Goal: Transaction & Acquisition: Purchase product/service

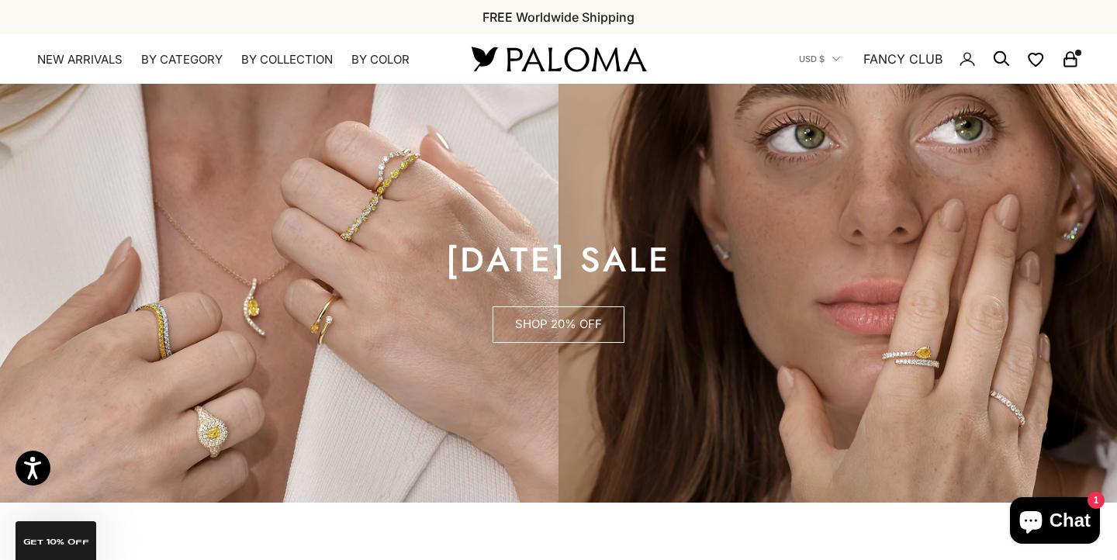
click at [568, 322] on link "SHOP 20% OFF" at bounding box center [559, 324] width 132 height 37
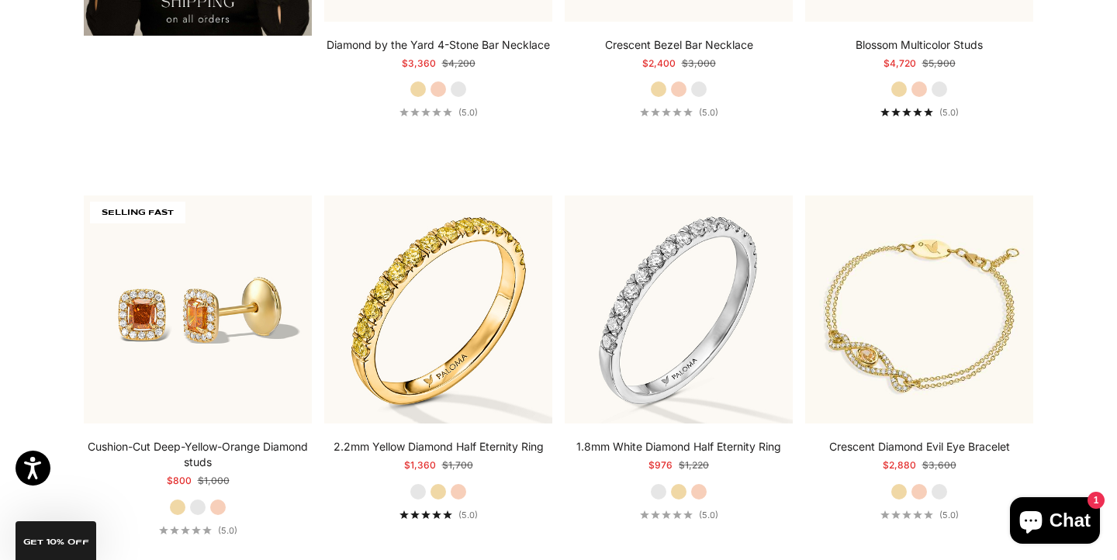
scroll to position [3090, 0]
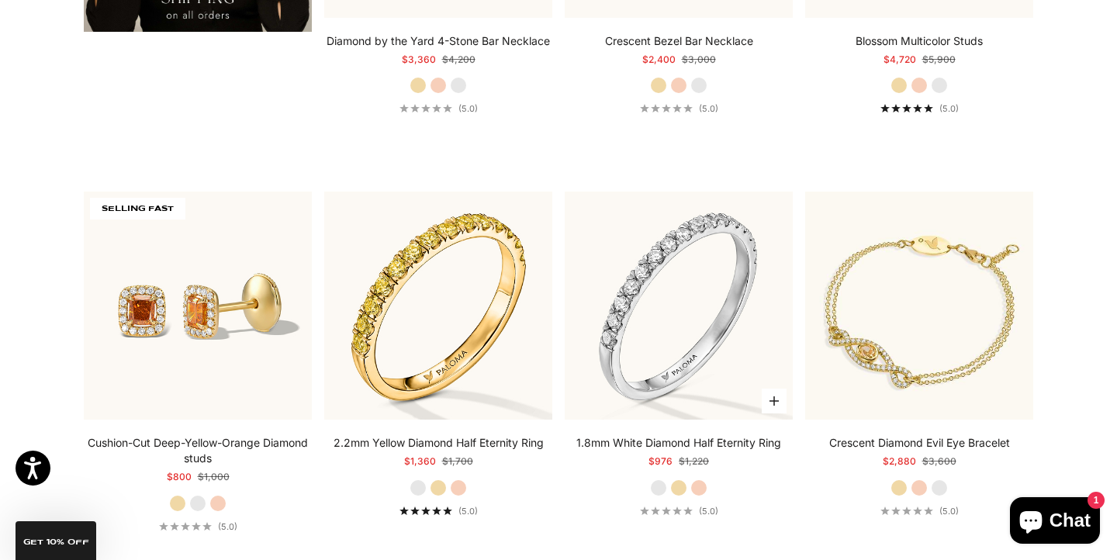
click at [682, 486] on label "Yellow Gold" at bounding box center [678, 487] width 17 height 17
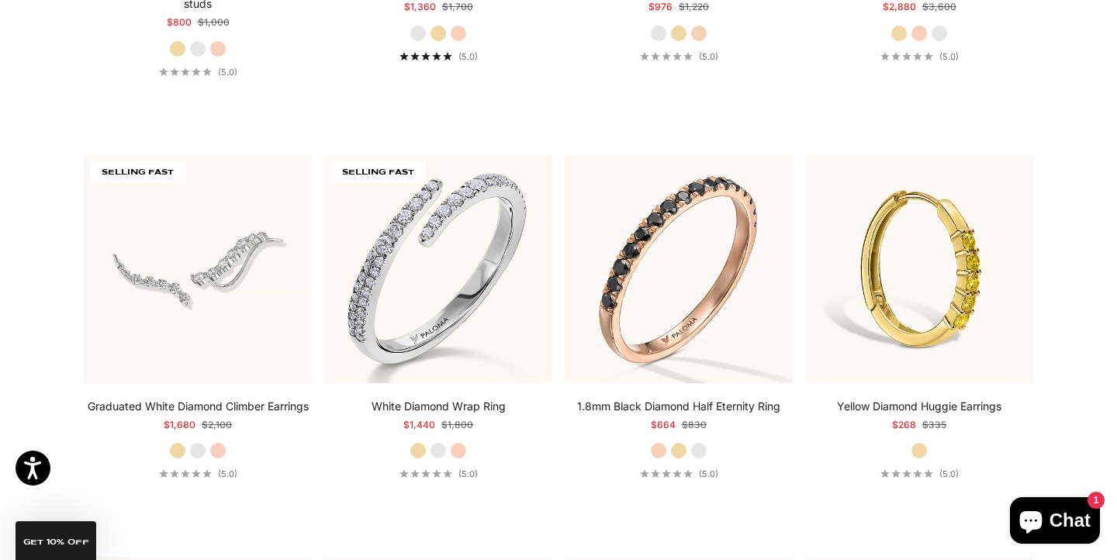
scroll to position [3546, 0]
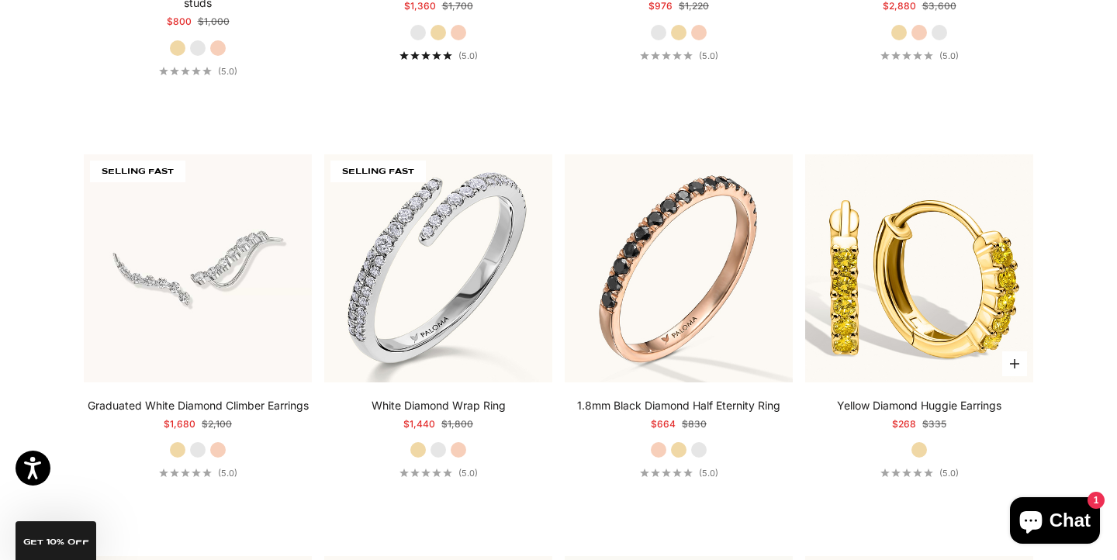
click at [896, 319] on img at bounding box center [919, 268] width 228 height 228
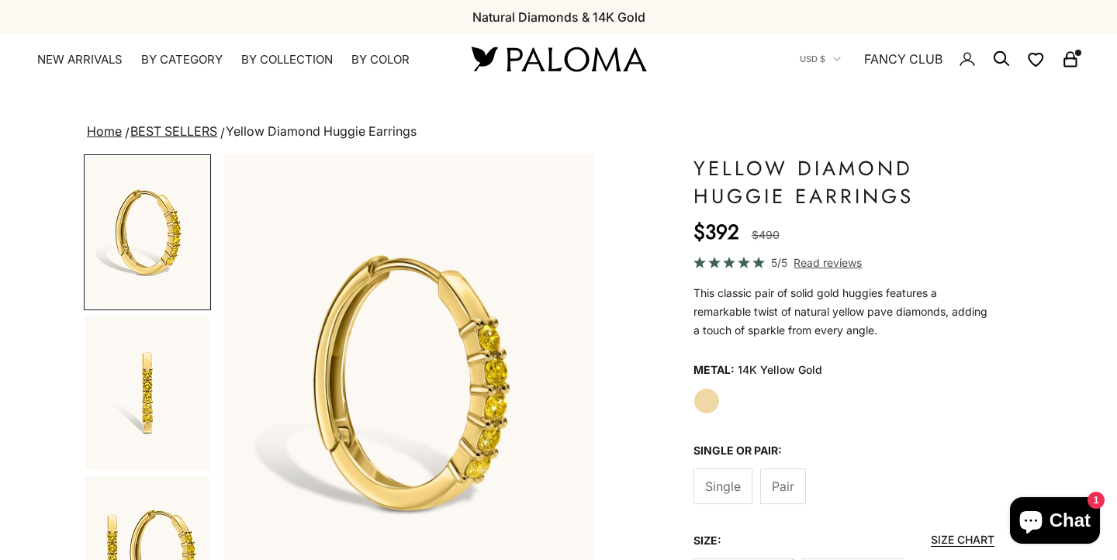
click at [144, 421] on img "Go to item 2" at bounding box center [147, 393] width 124 height 153
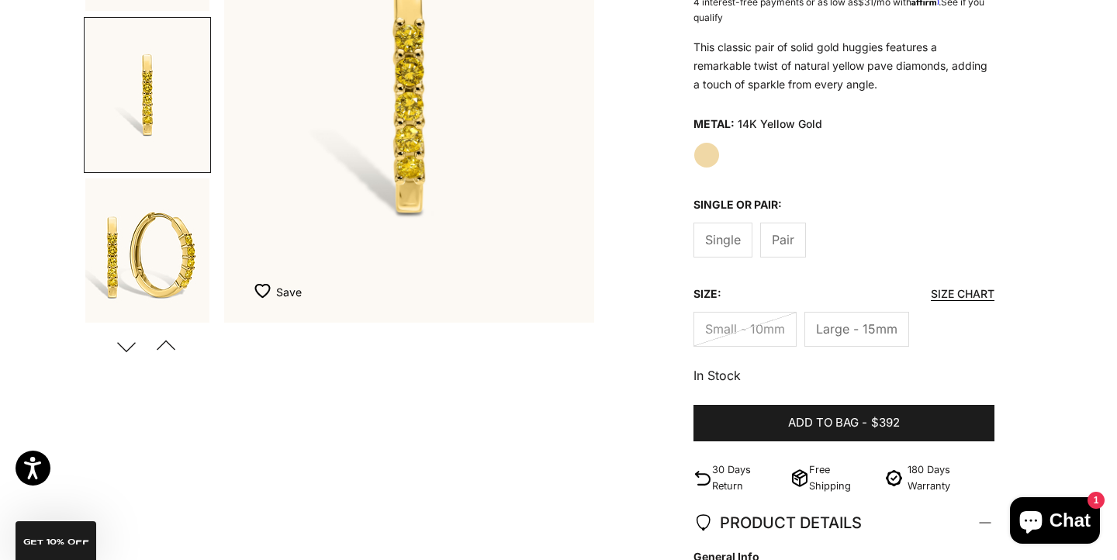
scroll to position [293, 0]
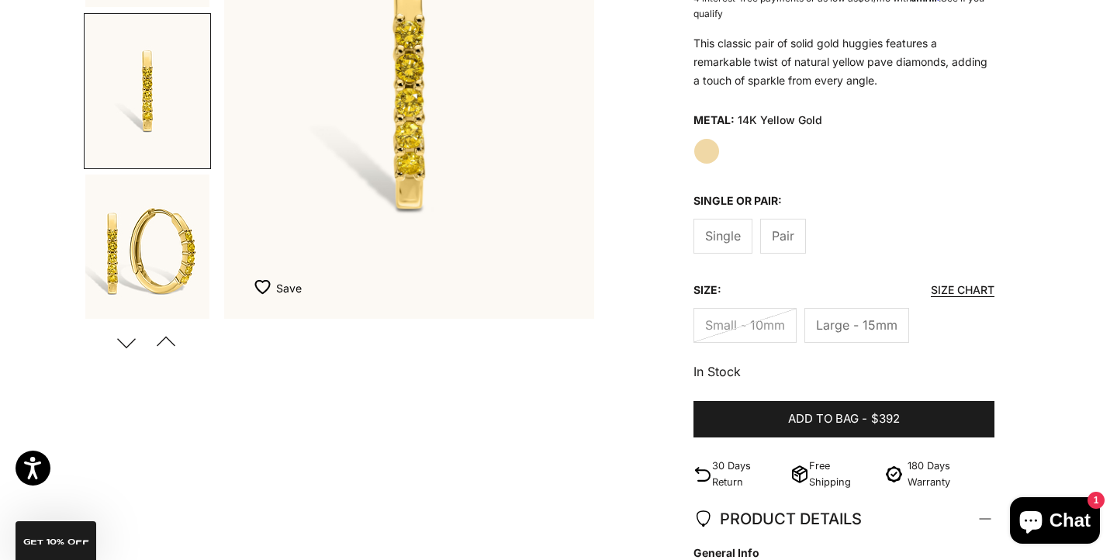
click at [136, 268] on img "Go to item 3" at bounding box center [147, 251] width 124 height 153
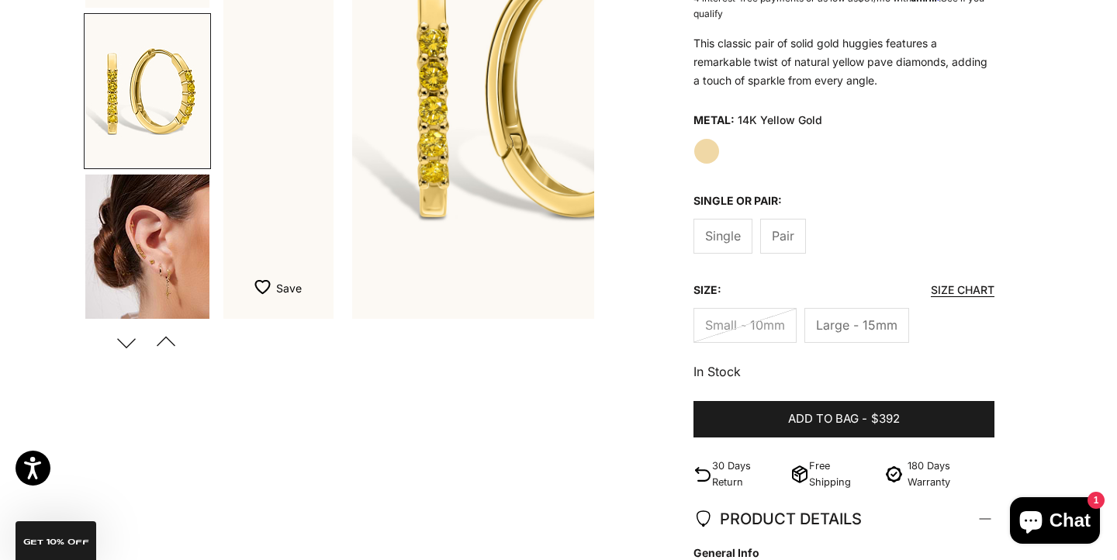
scroll to position [169, 0]
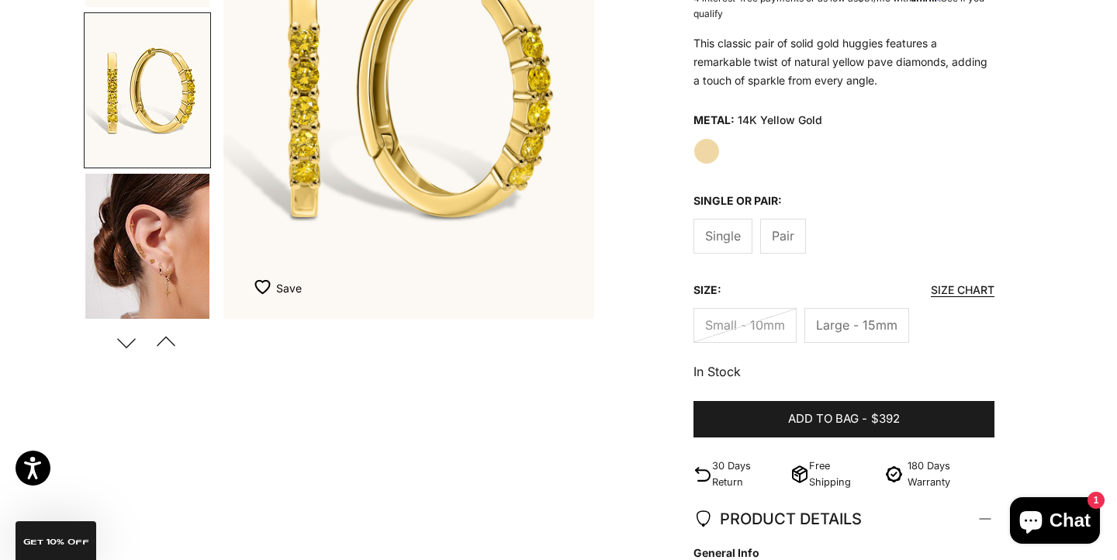
click at [106, 255] on img "Go to item 4" at bounding box center [147, 251] width 124 height 154
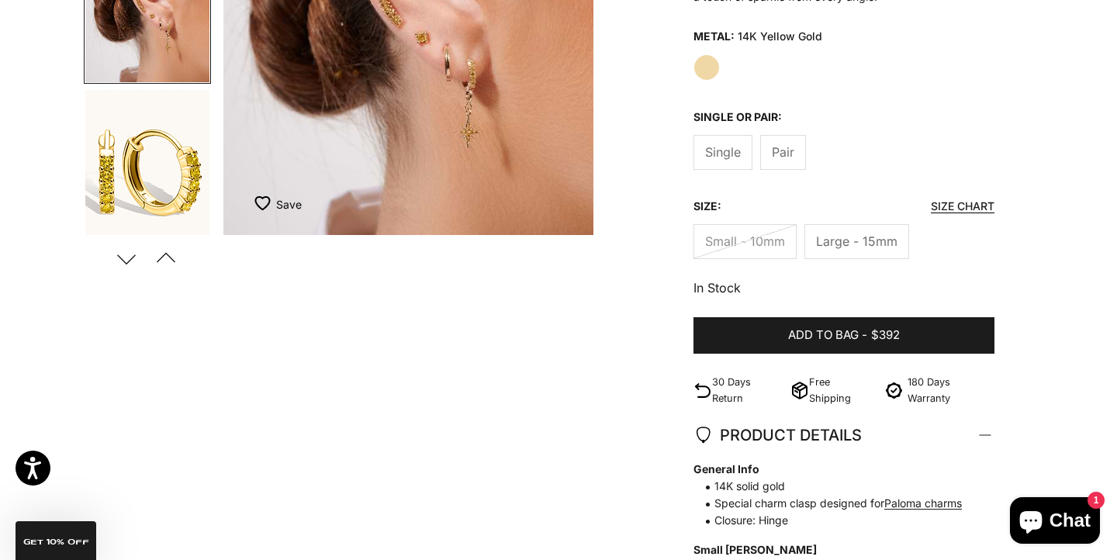
scroll to position [378, 0]
click at [133, 261] on button "Next" at bounding box center [126, 258] width 35 height 36
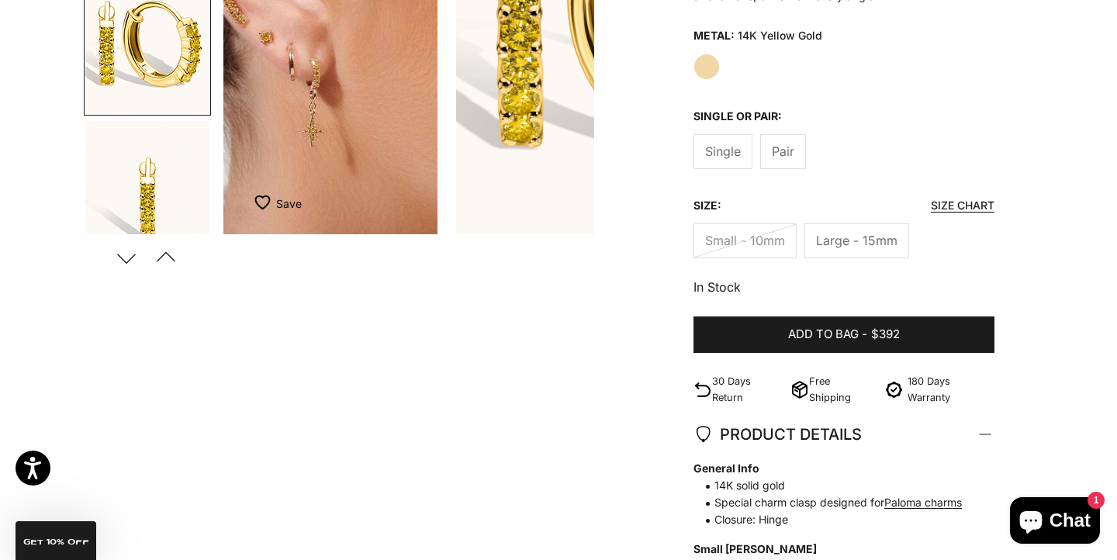
scroll to position [491, 0]
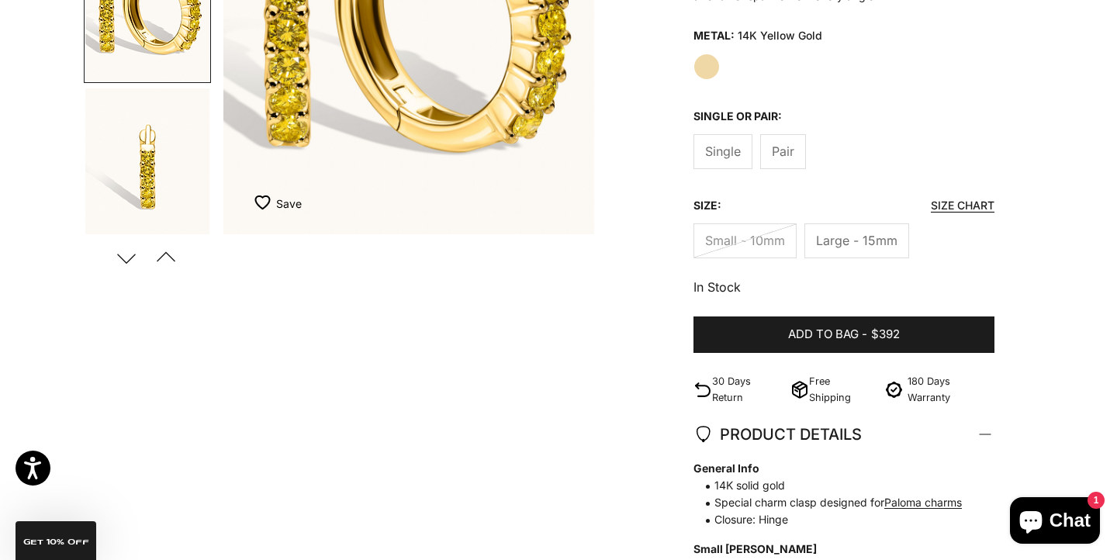
click at [164, 171] on img "Go to item 6" at bounding box center [147, 164] width 124 height 153
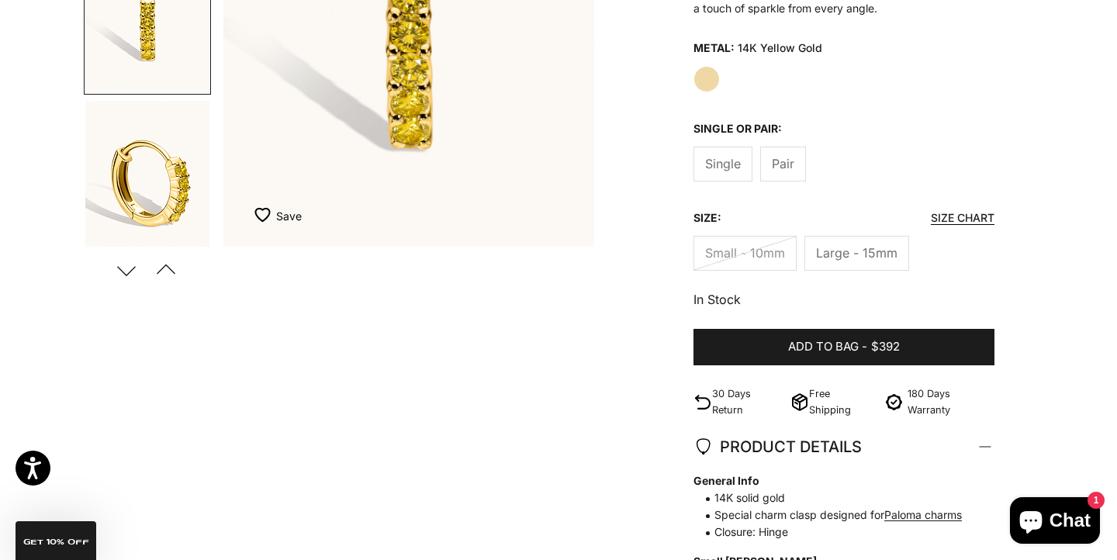
scroll to position [0, 0]
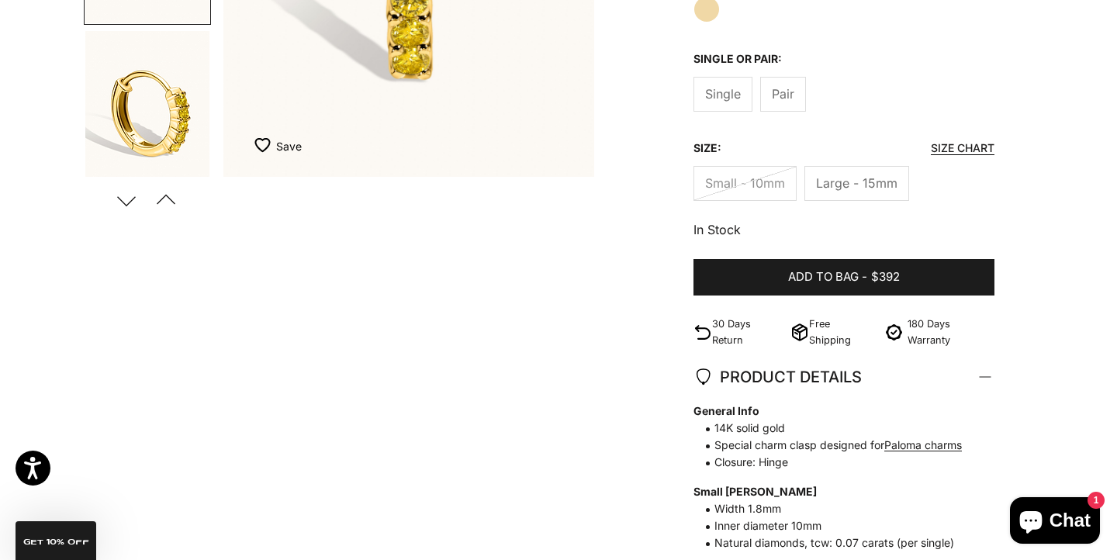
click at [133, 203] on button "Next" at bounding box center [126, 200] width 35 height 36
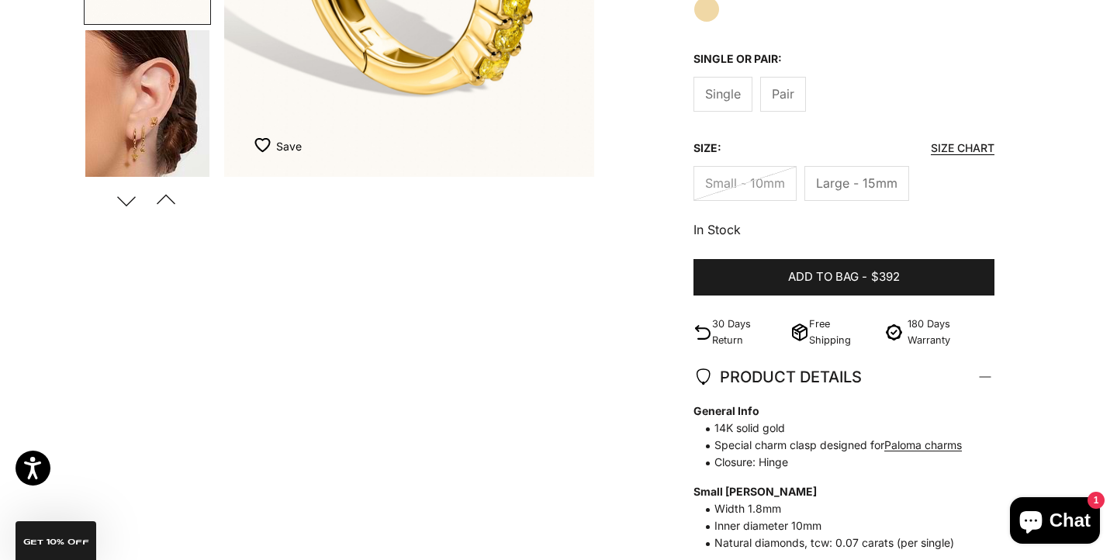
click at [159, 104] on img "Go to item 8" at bounding box center [147, 107] width 124 height 154
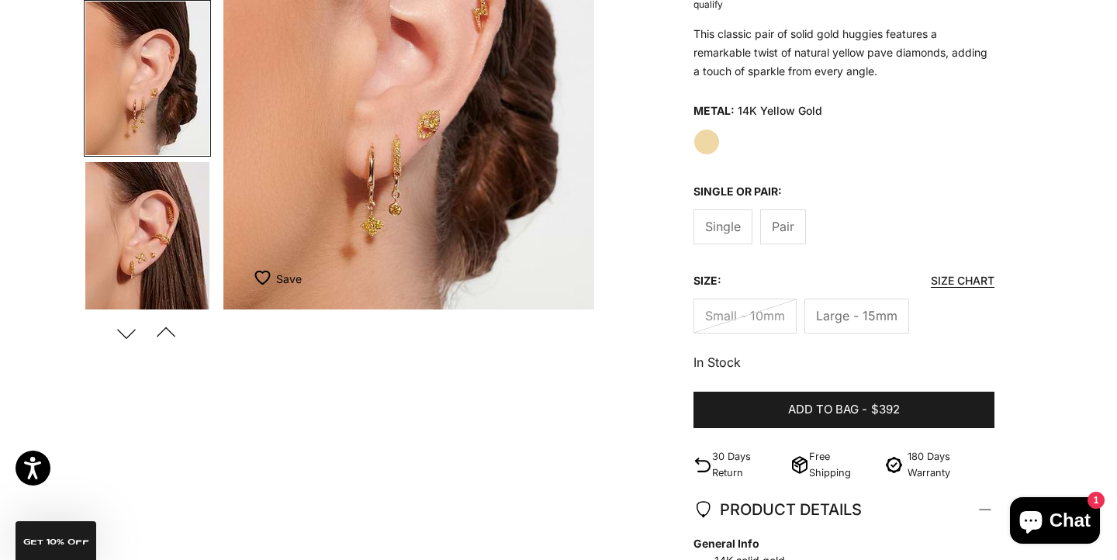
click at [124, 329] on button "Next" at bounding box center [126, 333] width 35 height 36
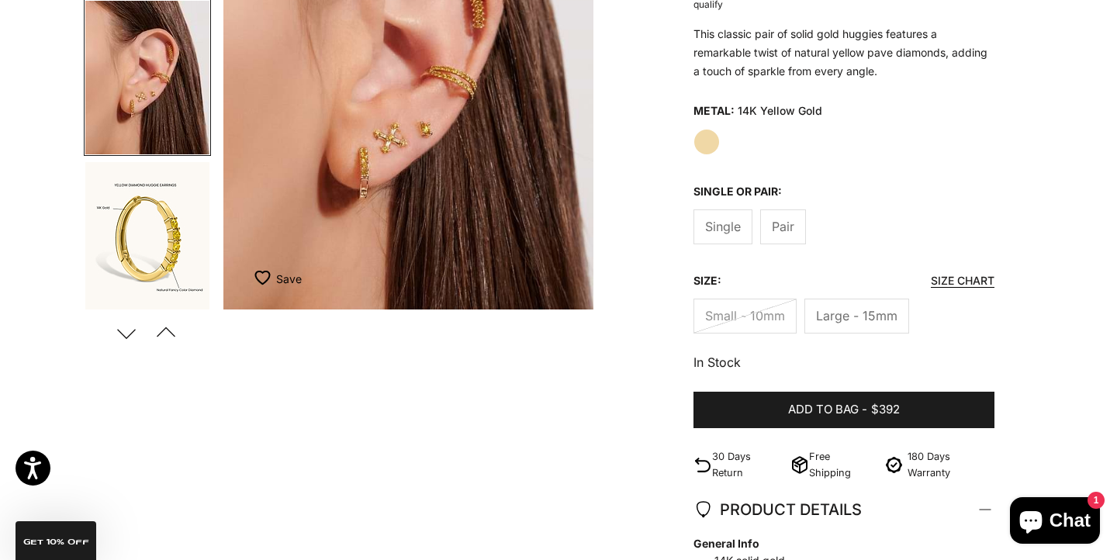
click at [169, 251] on img "Go to item 10" at bounding box center [147, 238] width 124 height 153
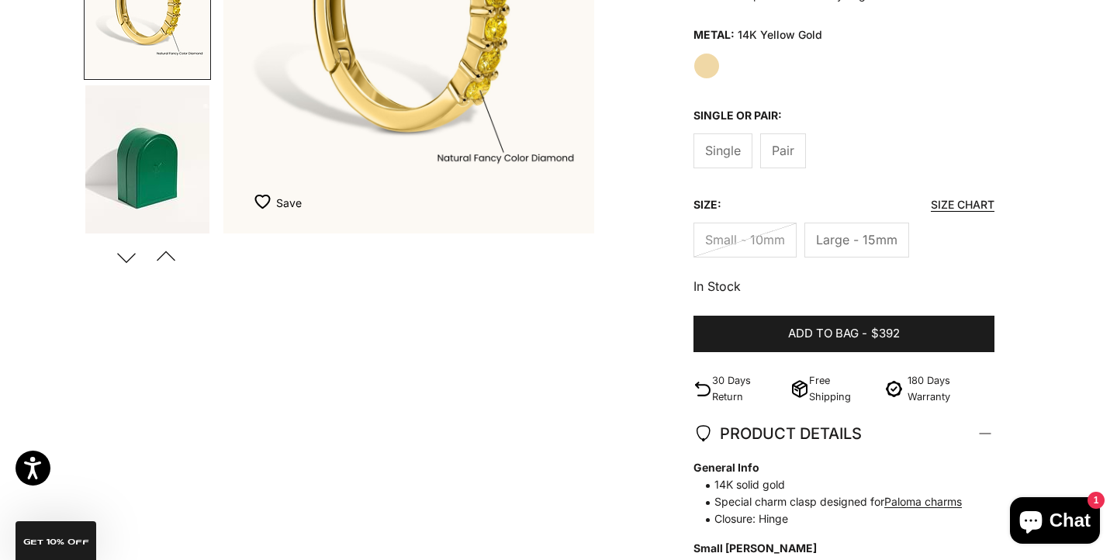
click at [120, 253] on button "Next" at bounding box center [126, 257] width 35 height 36
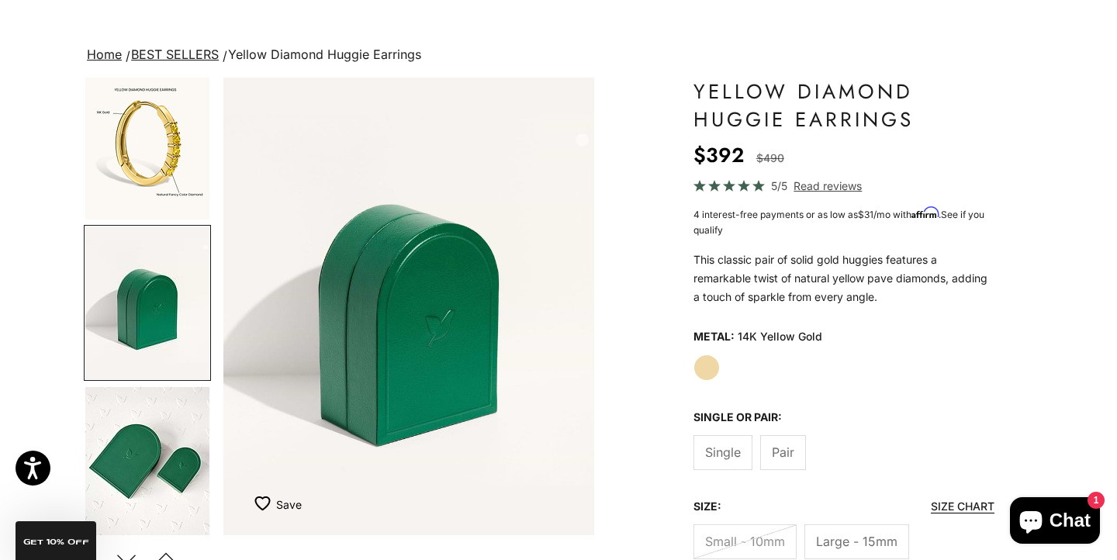
click at [782, 438] on label "Pair" at bounding box center [783, 452] width 46 height 35
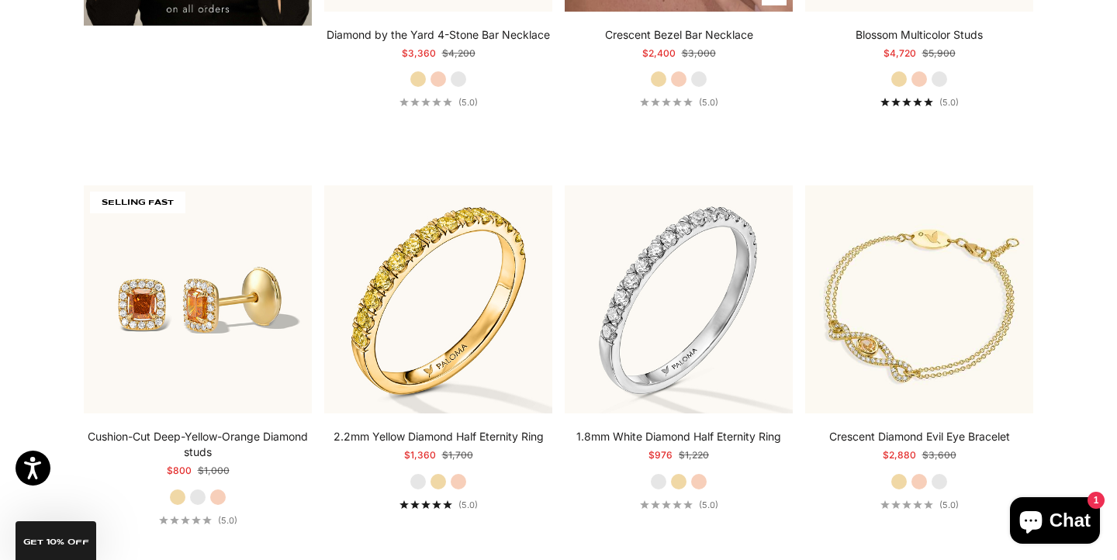
scroll to position [3099, 0]
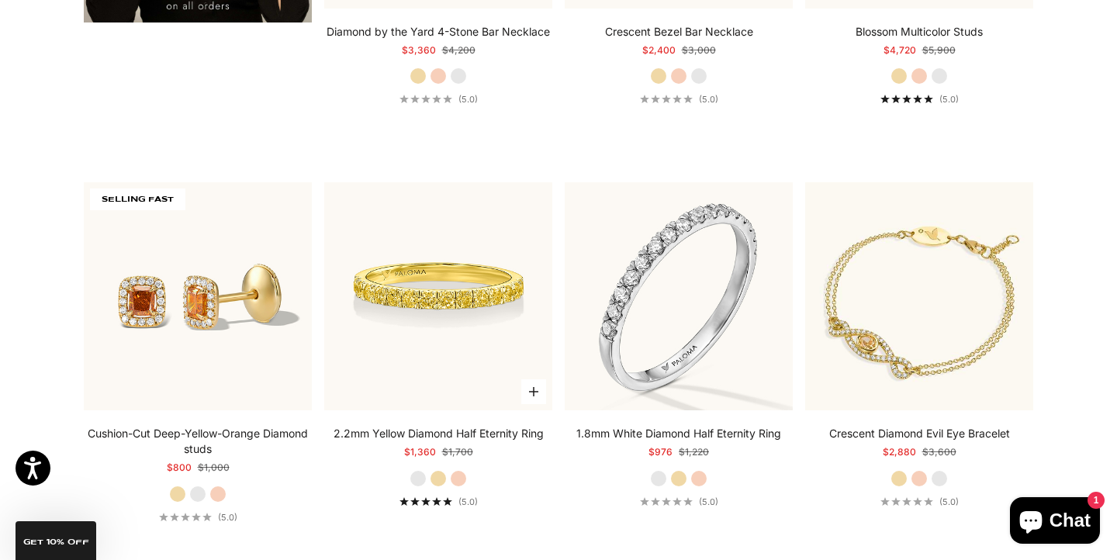
click at [411, 313] on img at bounding box center [438, 296] width 228 height 228
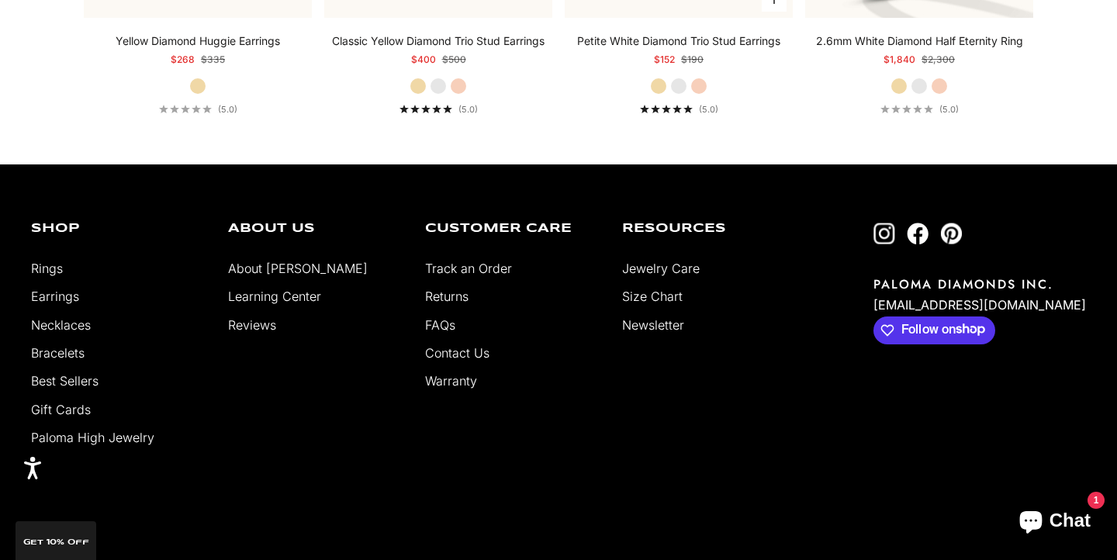
scroll to position [627, 0]
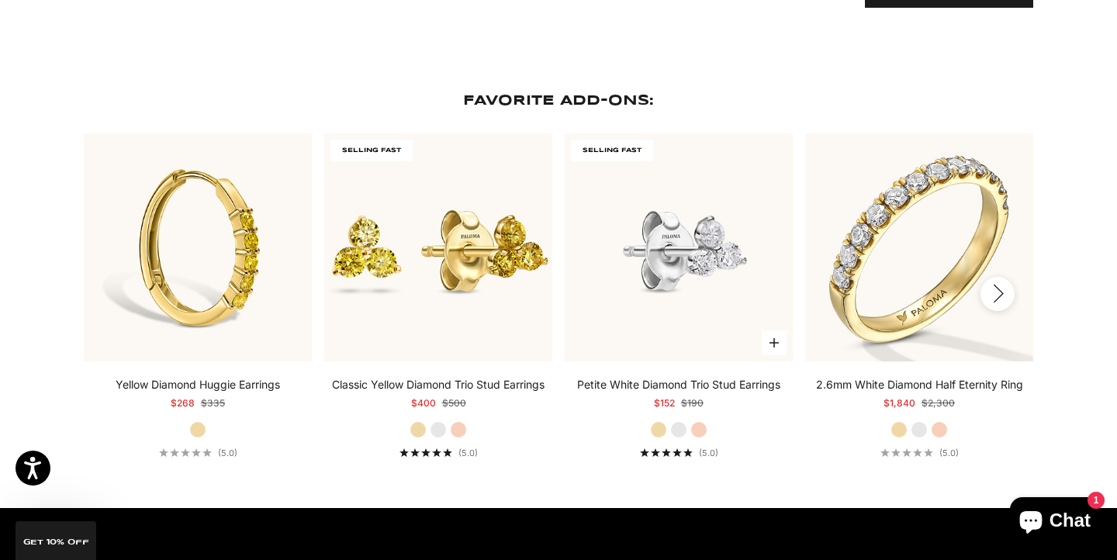
click at [659, 290] on img at bounding box center [679, 247] width 228 height 228
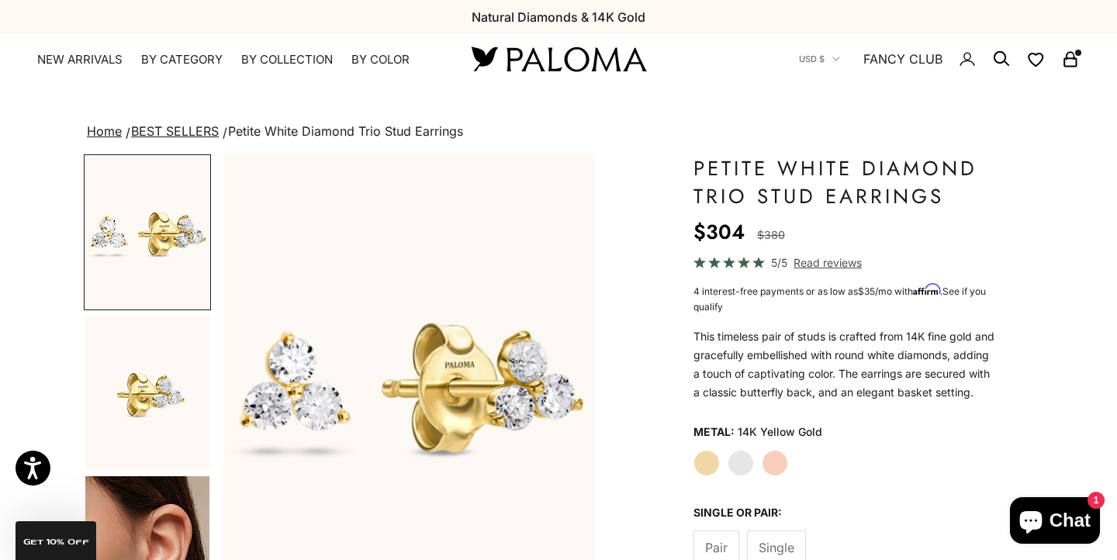
scroll to position [238, 0]
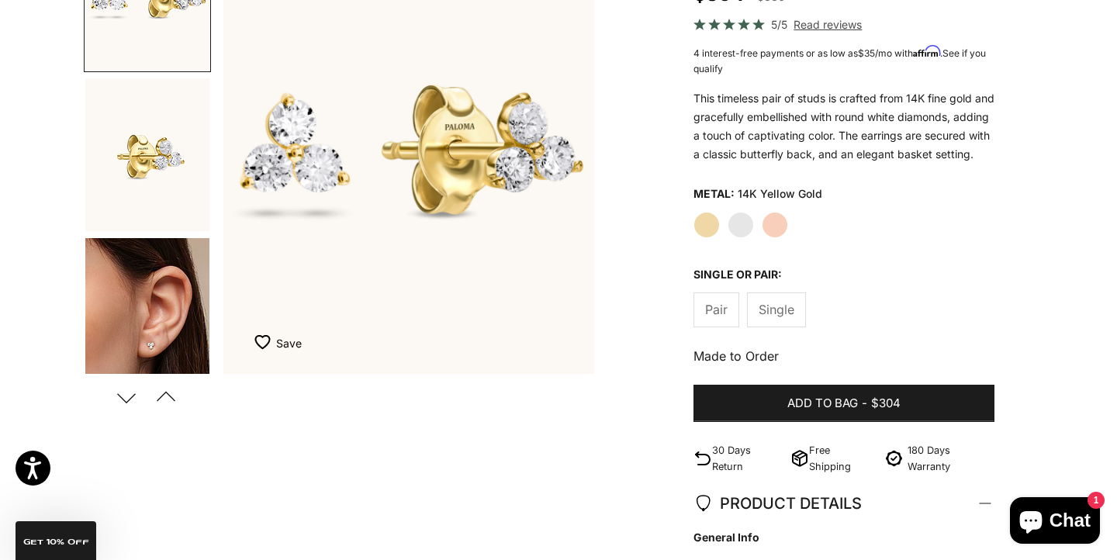
click at [140, 292] on img "Go to item 4" at bounding box center [147, 315] width 124 height 154
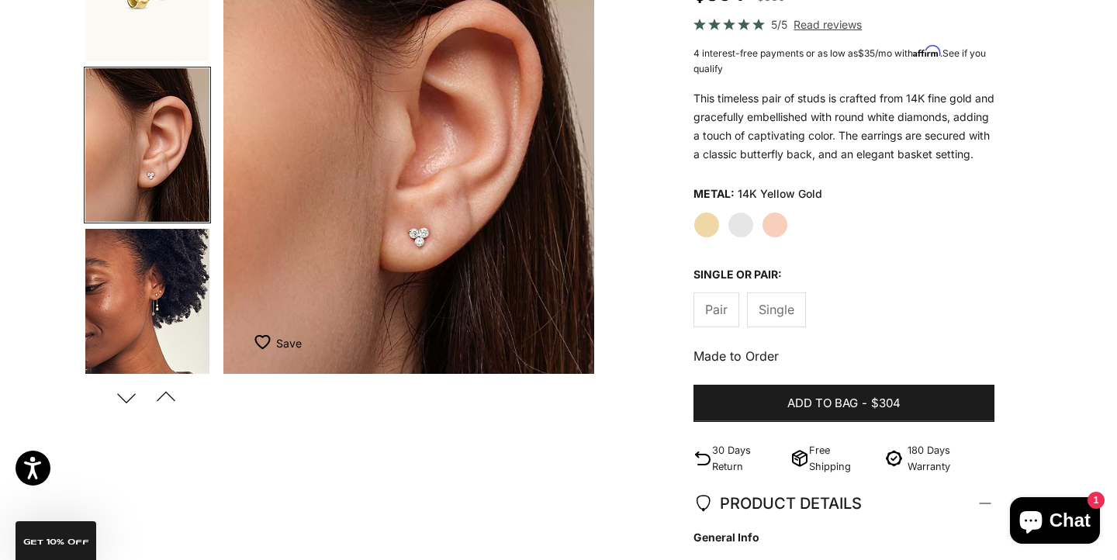
scroll to position [0, 0]
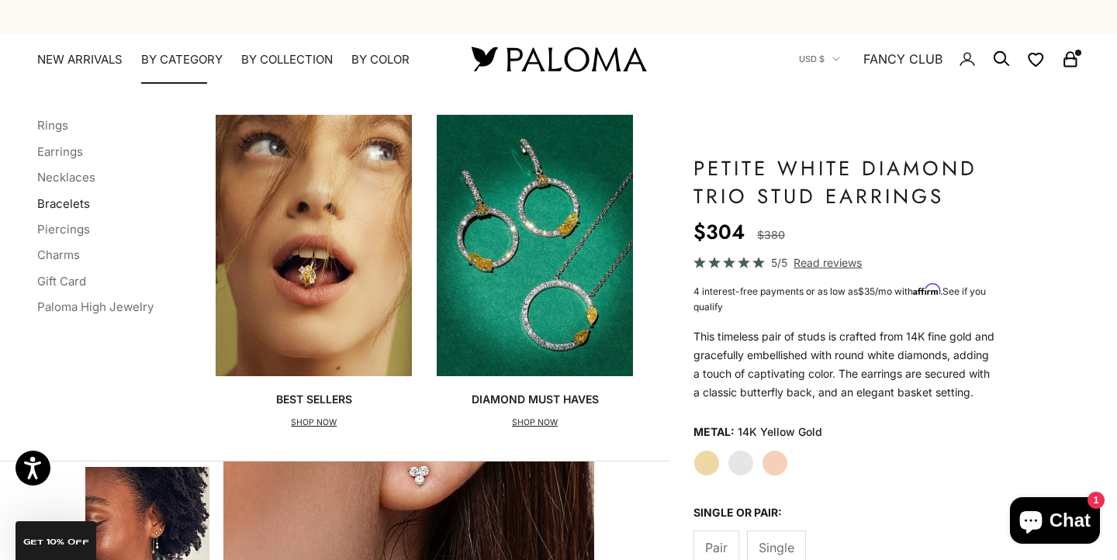
click at [74, 203] on link "Bracelets" at bounding box center [63, 203] width 53 height 15
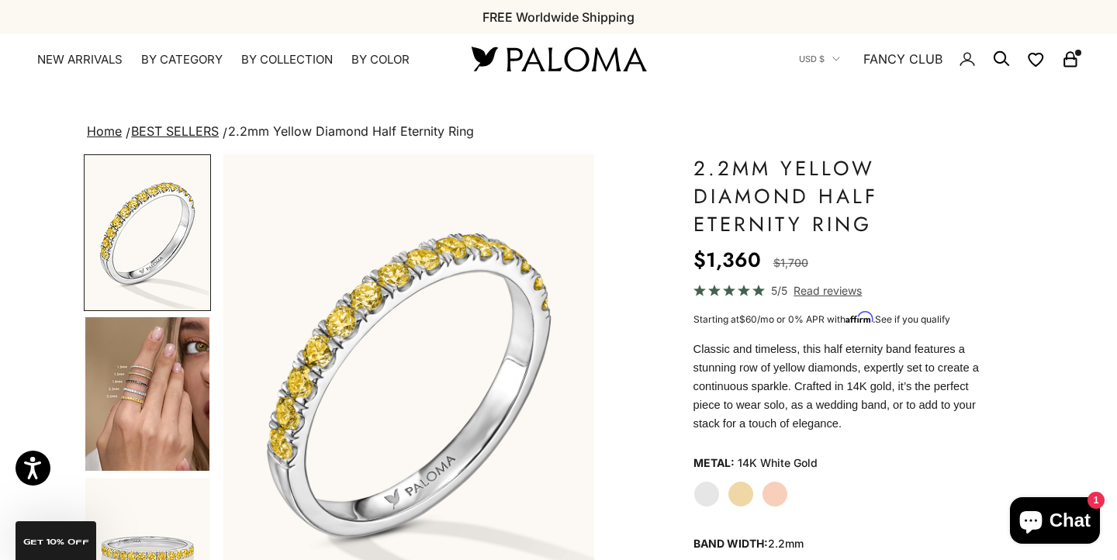
click at [743, 483] on label "Yellow Gold" at bounding box center [741, 494] width 26 height 26
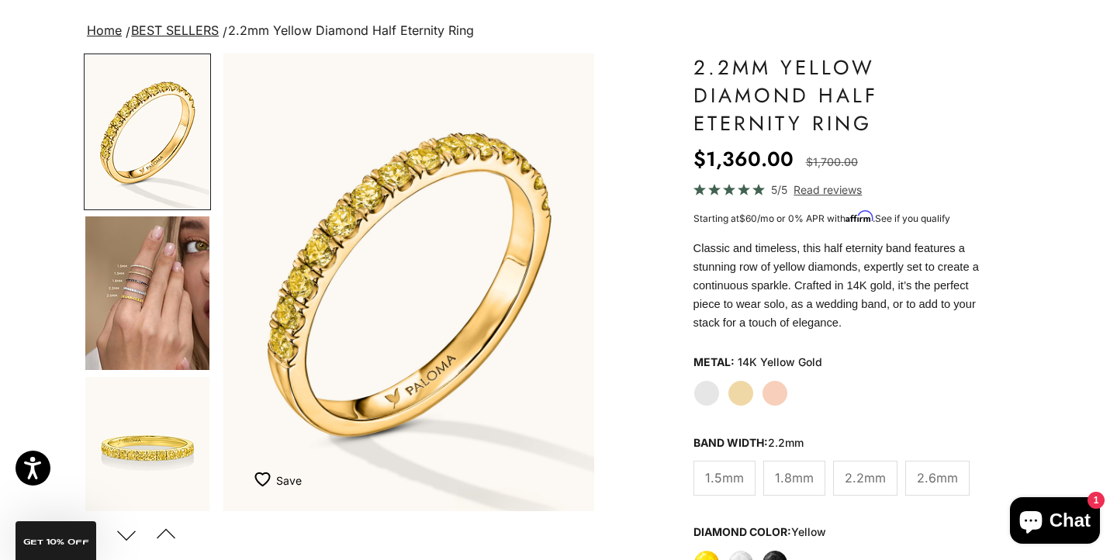
scroll to position [104, 0]
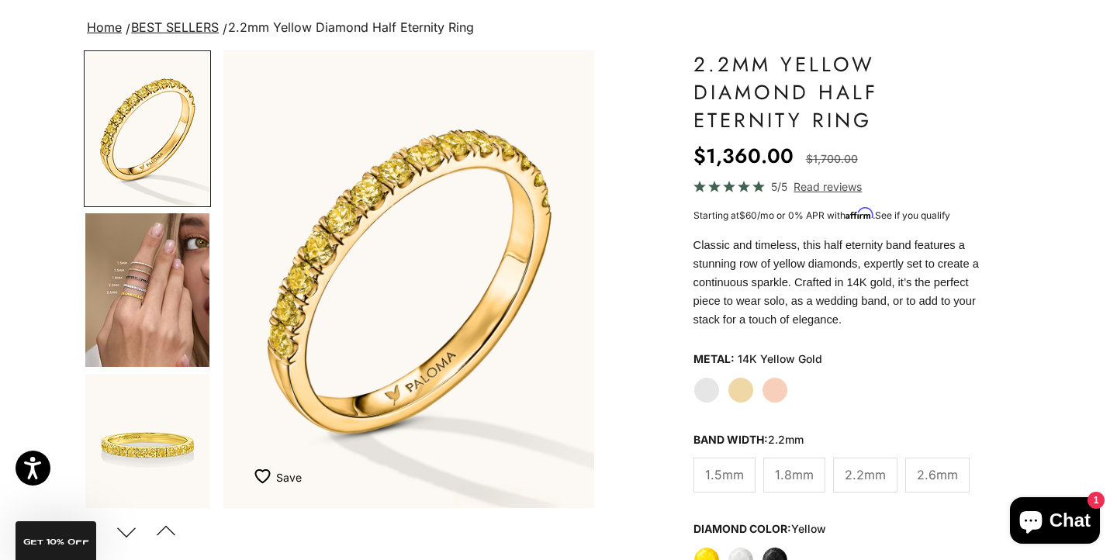
click at [704, 386] on label "White Gold" at bounding box center [707, 390] width 26 height 26
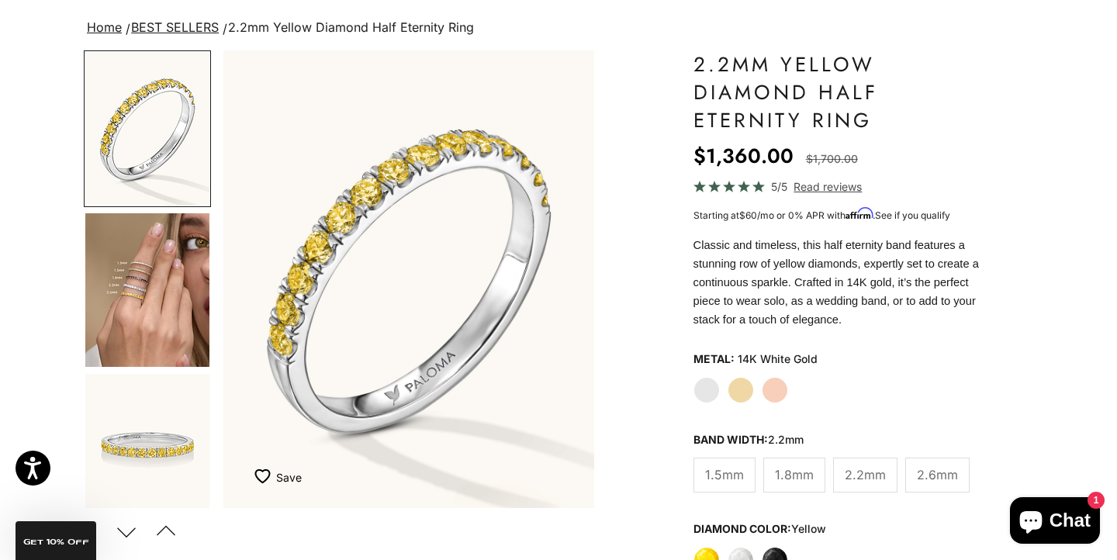
click at [143, 305] on img "Go to item 4" at bounding box center [147, 290] width 124 height 154
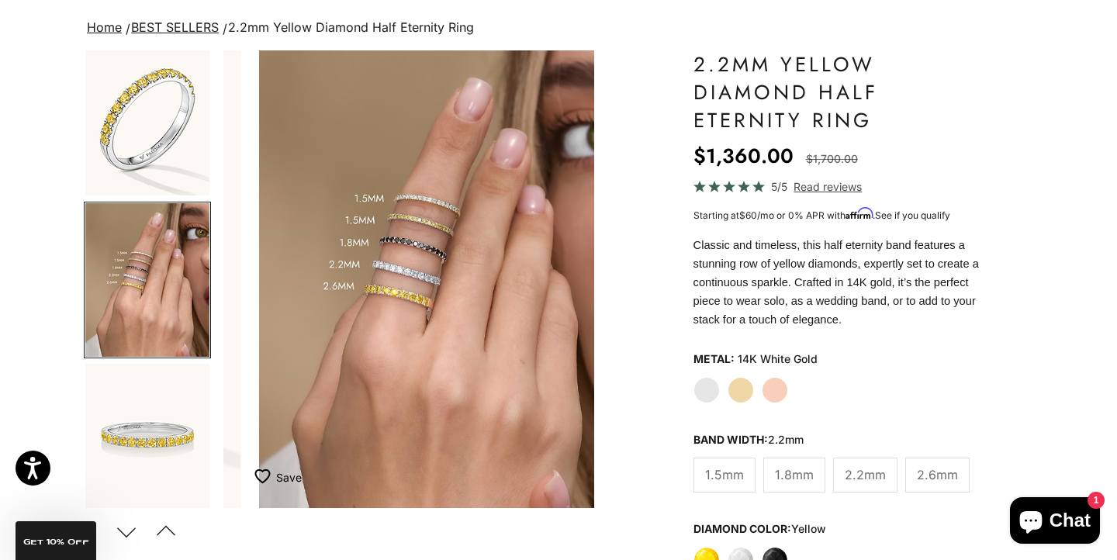
scroll to position [0, 389]
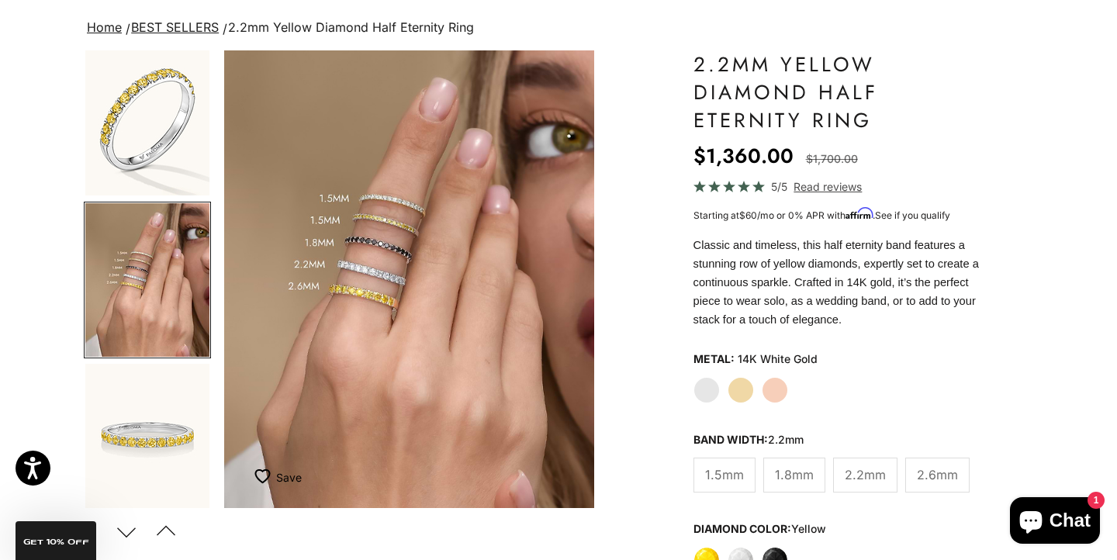
click at [744, 390] on label "Yellow Gold" at bounding box center [741, 390] width 26 height 26
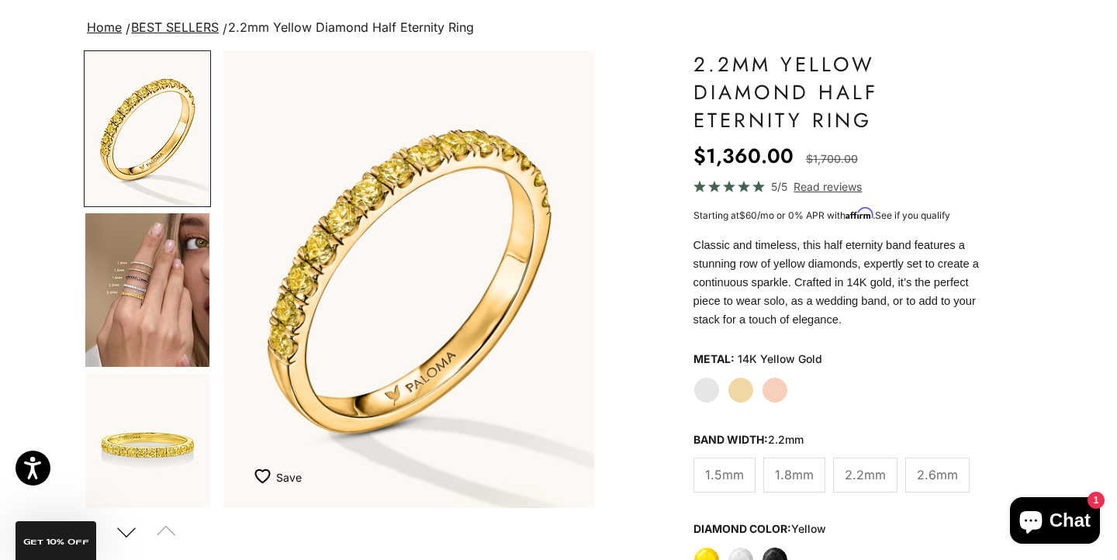
click at [777, 388] on label "Rose Gold" at bounding box center [775, 390] width 26 height 26
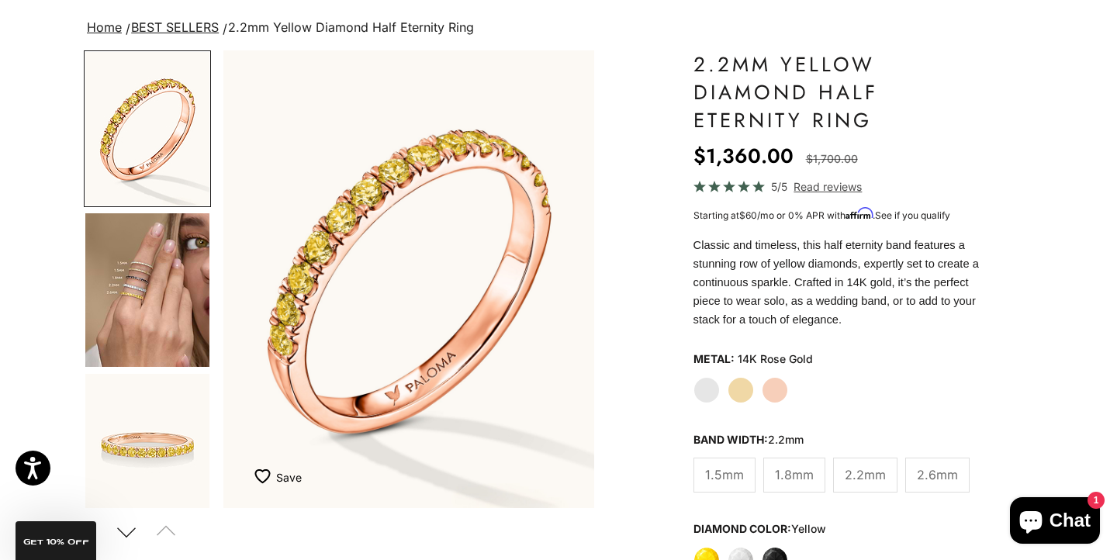
click at [709, 385] on label "White Gold" at bounding box center [707, 390] width 26 height 26
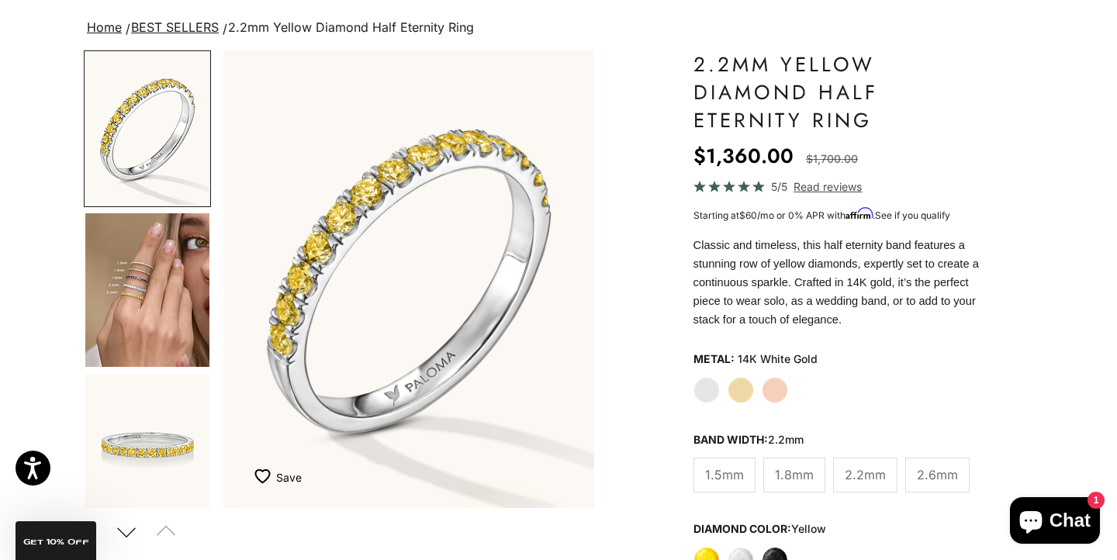
click at [735, 385] on label "Yellow Gold" at bounding box center [741, 390] width 26 height 26
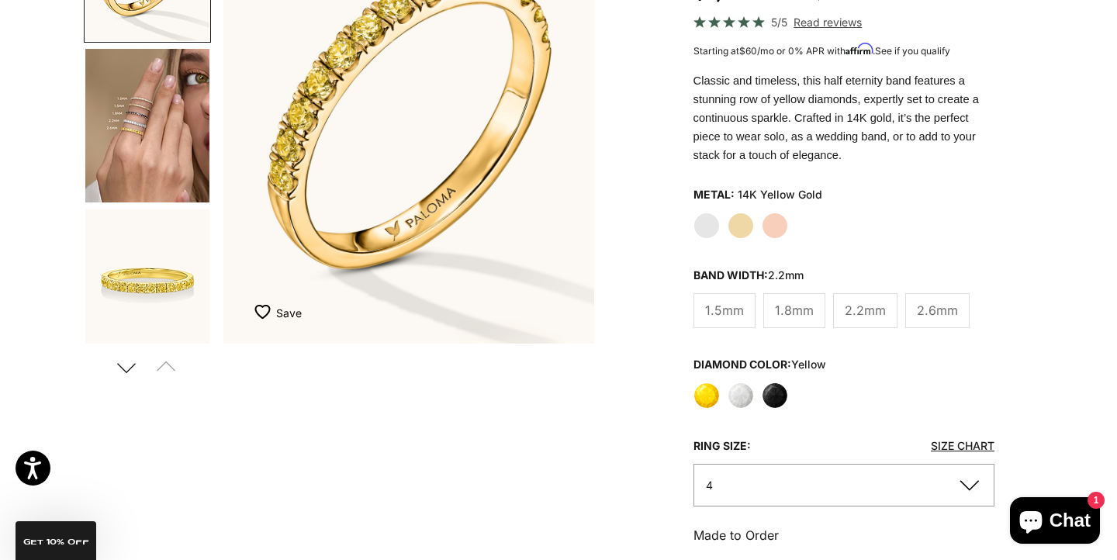
scroll to position [269, 0]
click at [939, 304] on span "2.6mm" at bounding box center [937, 309] width 41 height 20
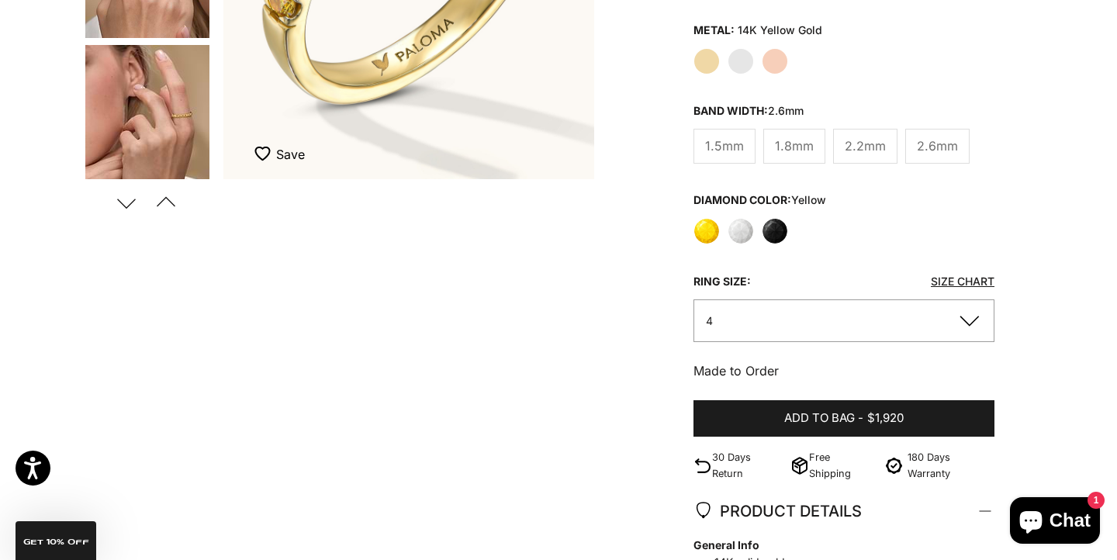
scroll to position [428, 0]
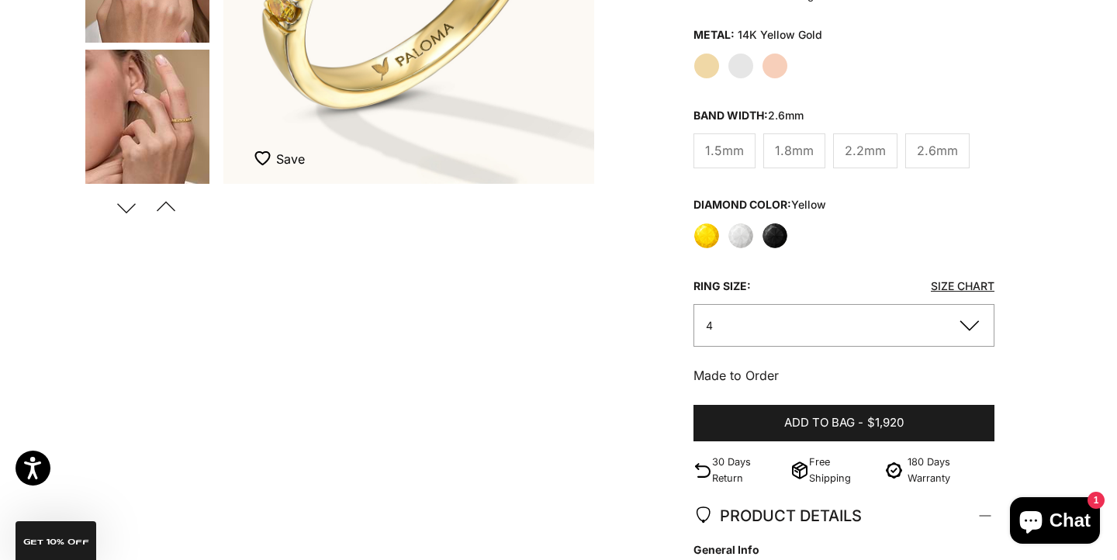
click at [934, 312] on button "4" at bounding box center [844, 325] width 301 height 43
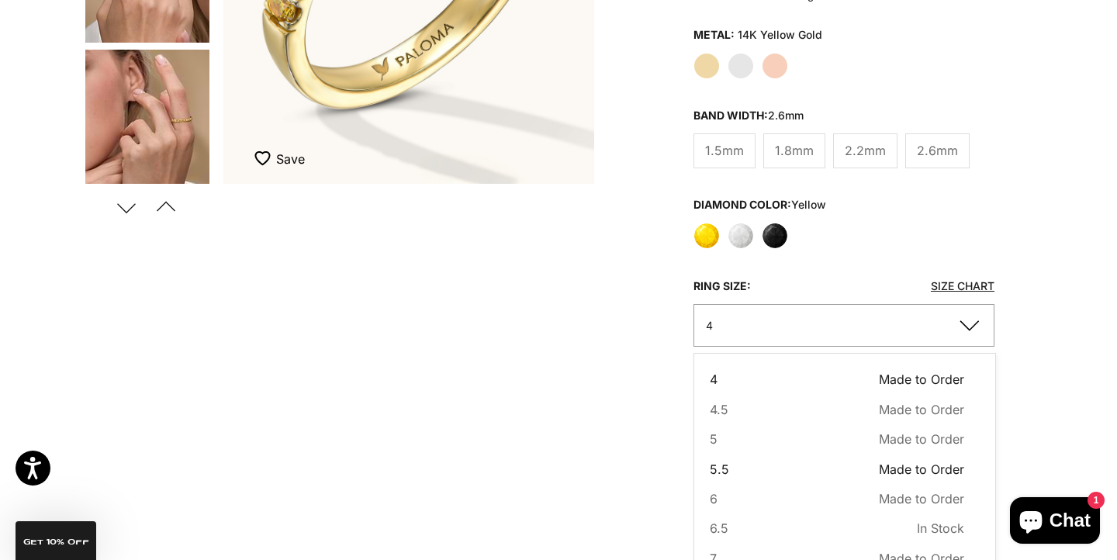
scroll to position [158, 0]
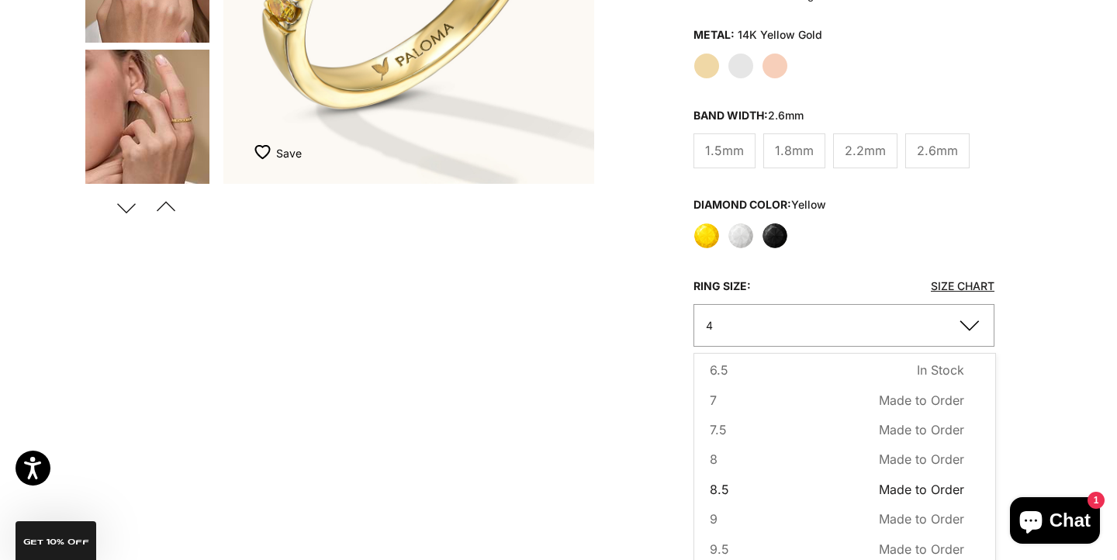
click at [737, 485] on button "8.5 Made to Order Sold out" at bounding box center [837, 489] width 254 height 20
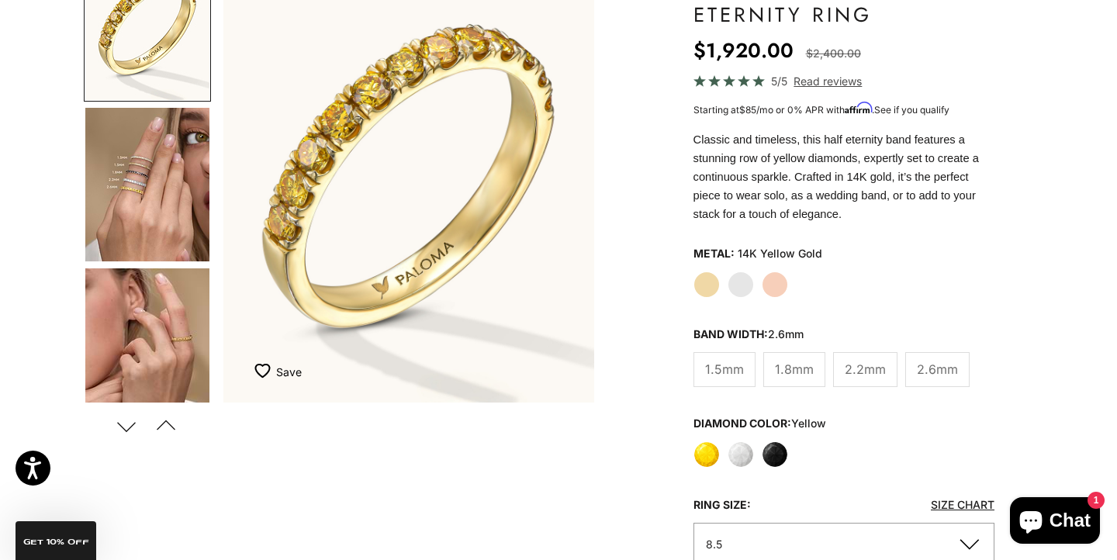
scroll to position [260, 0]
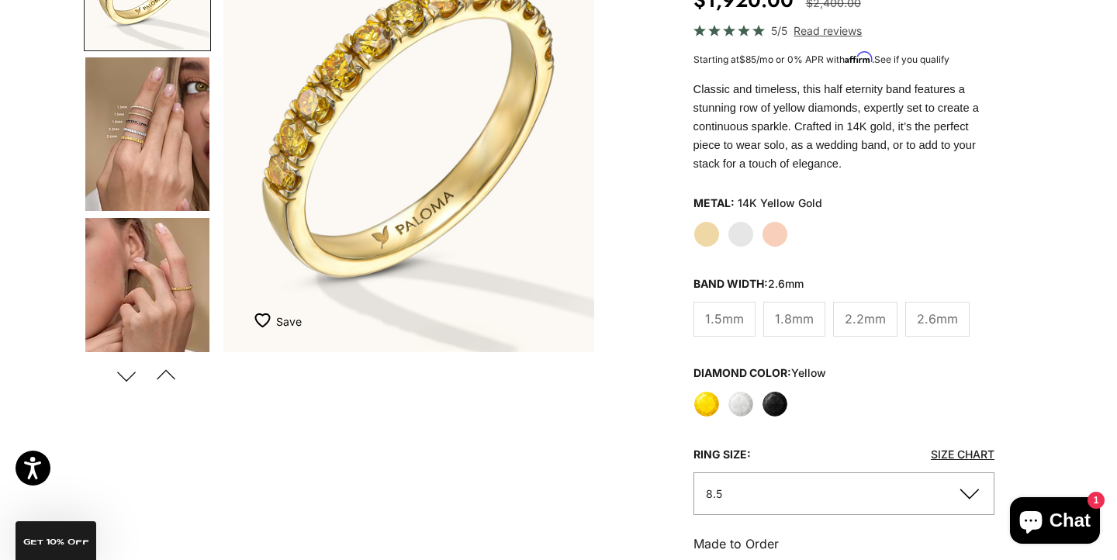
click at [863, 323] on span "2.2mm" at bounding box center [865, 319] width 41 height 20
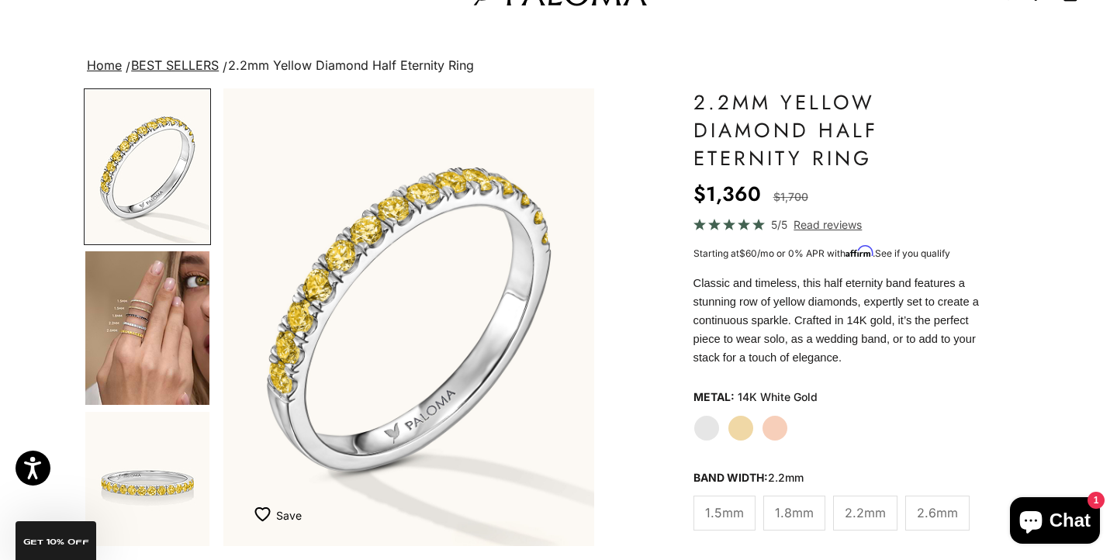
scroll to position [86, 0]
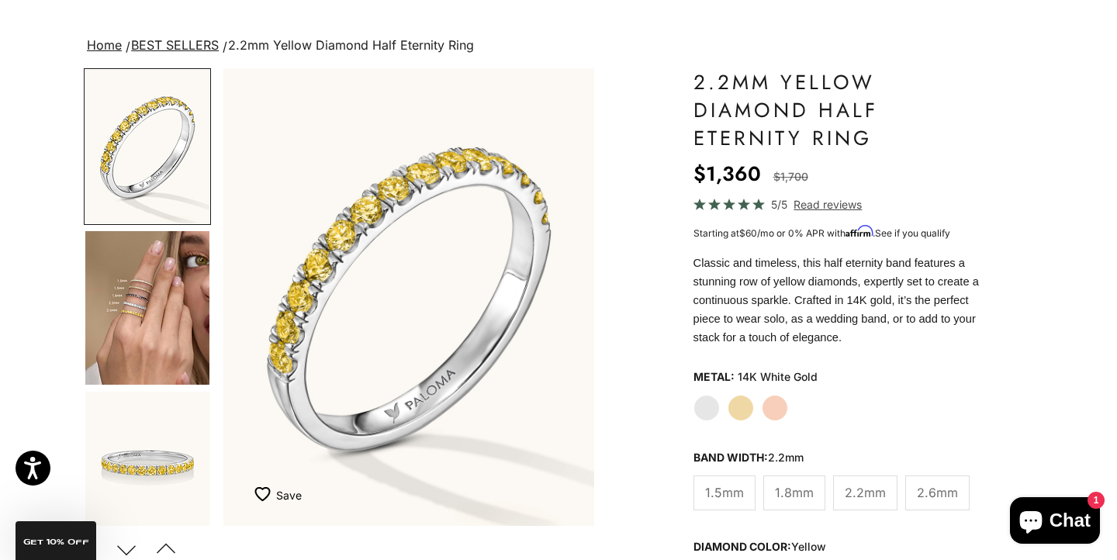
click at [796, 493] on span "1.8mm" at bounding box center [794, 493] width 39 height 20
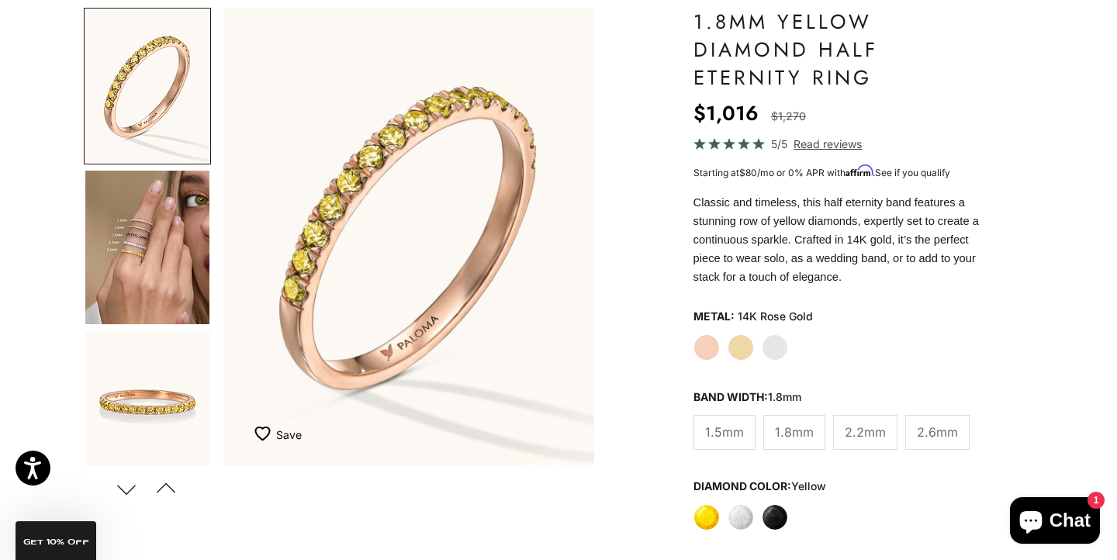
scroll to position [148, 0]
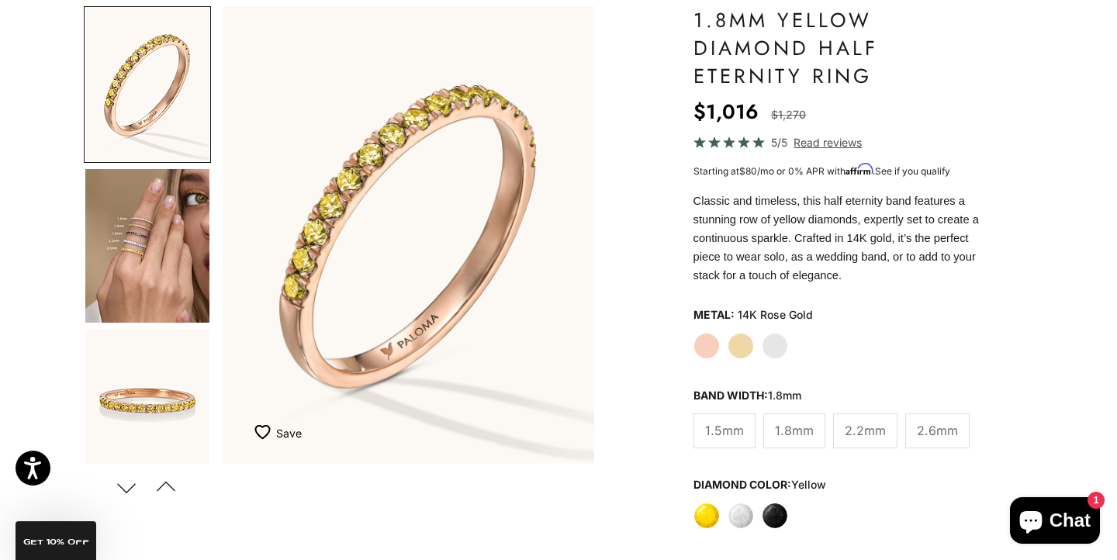
click at [732, 438] on span "1.5mm" at bounding box center [724, 430] width 39 height 20
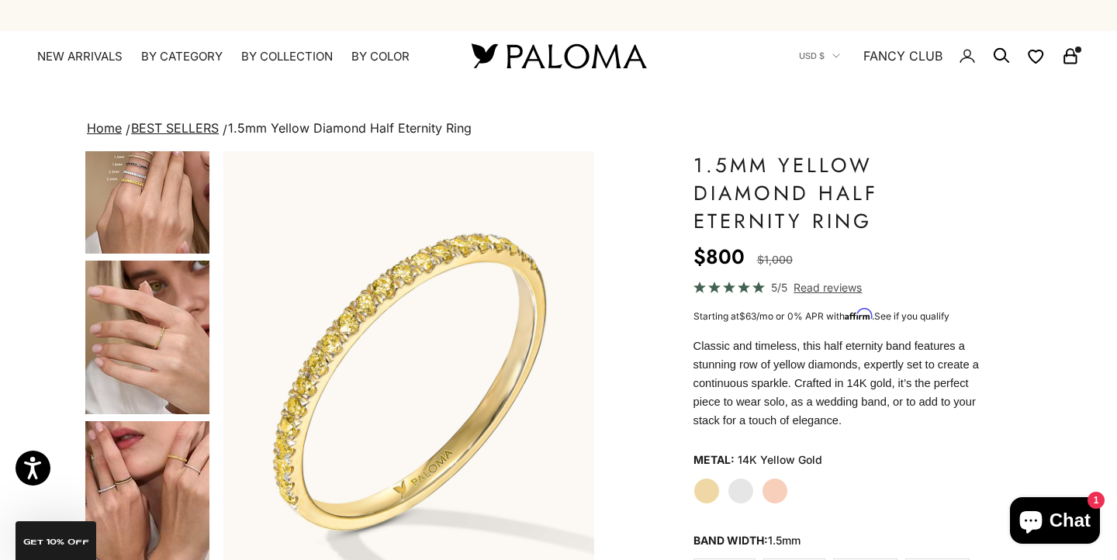
scroll to position [255, 0]
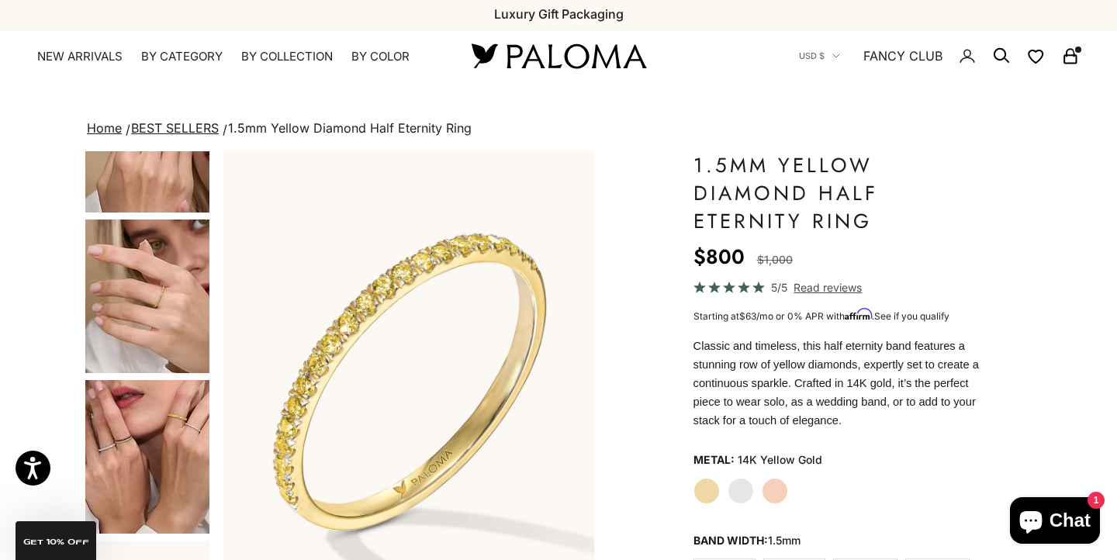
click at [137, 265] on img "Go to item 5" at bounding box center [147, 297] width 124 height 154
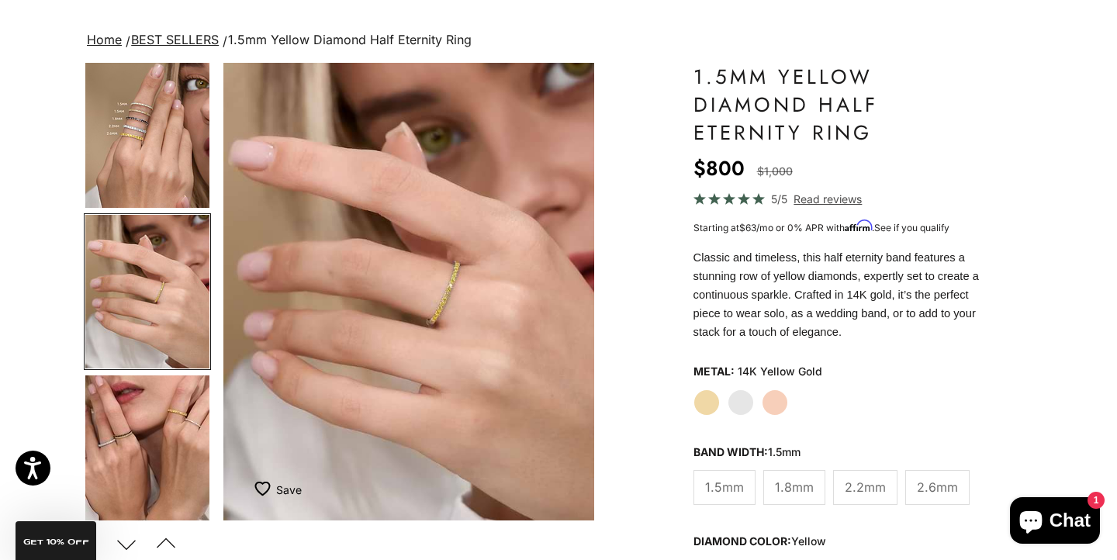
scroll to position [135, 0]
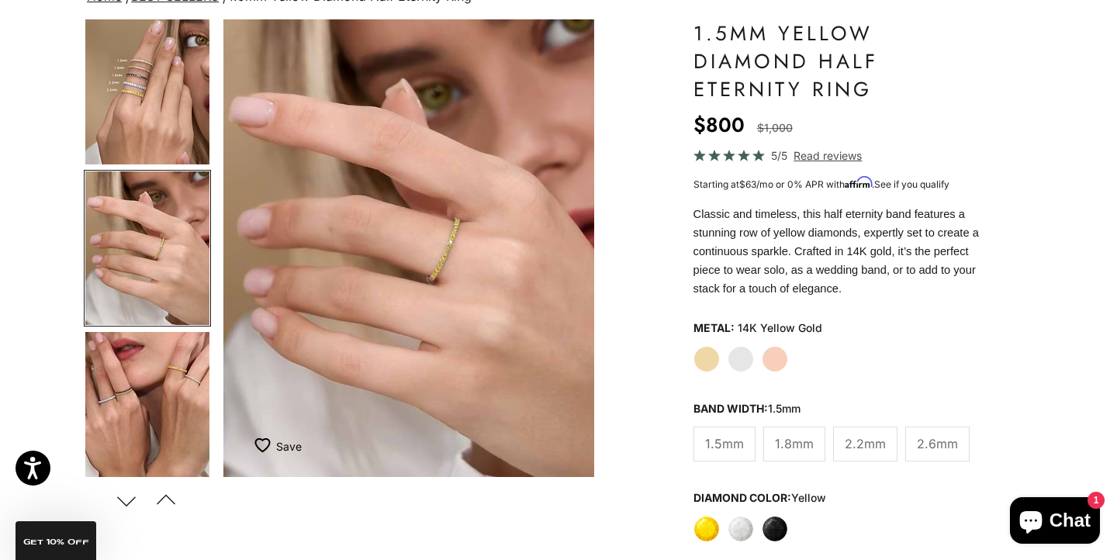
click at [797, 450] on span "1.8mm" at bounding box center [794, 444] width 39 height 20
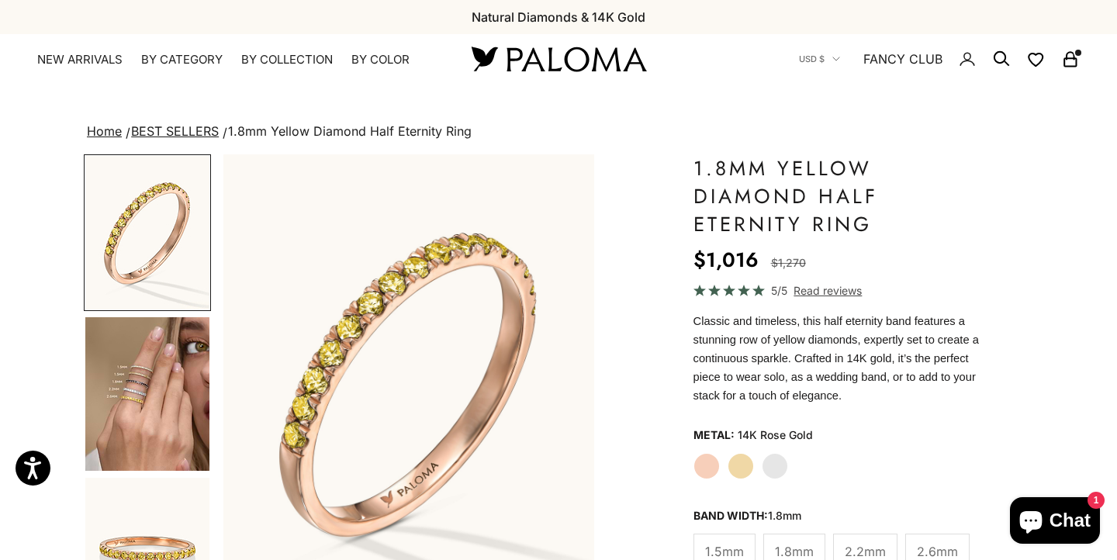
scroll to position [267, 0]
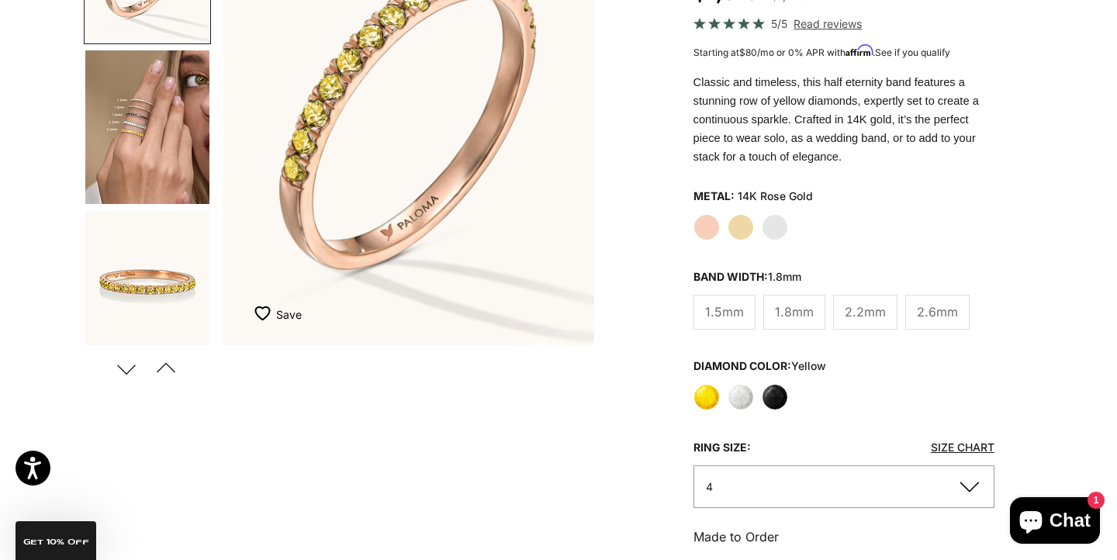
click at [132, 367] on button "Next" at bounding box center [126, 369] width 35 height 36
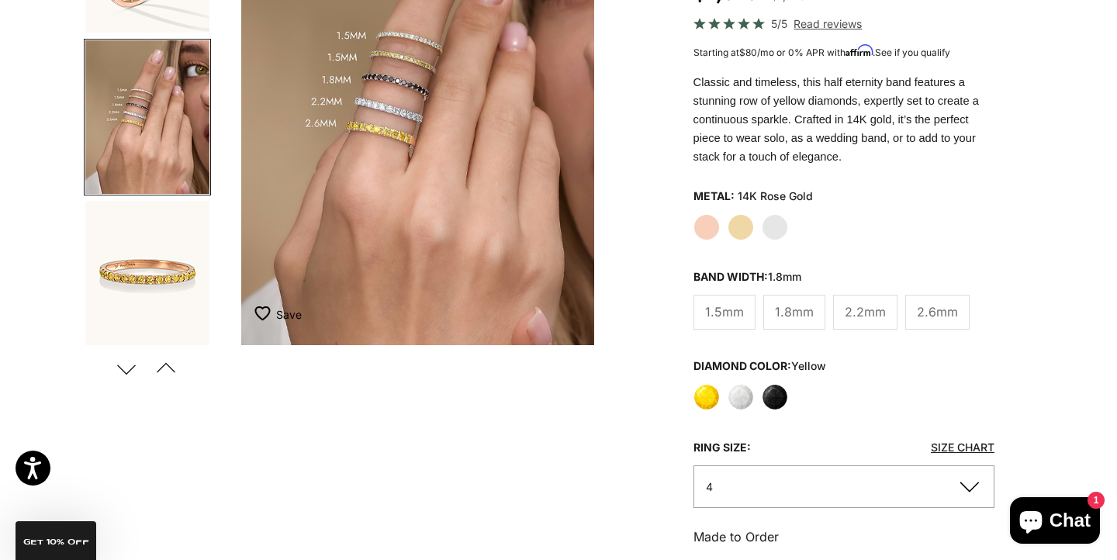
scroll to position [0, 389]
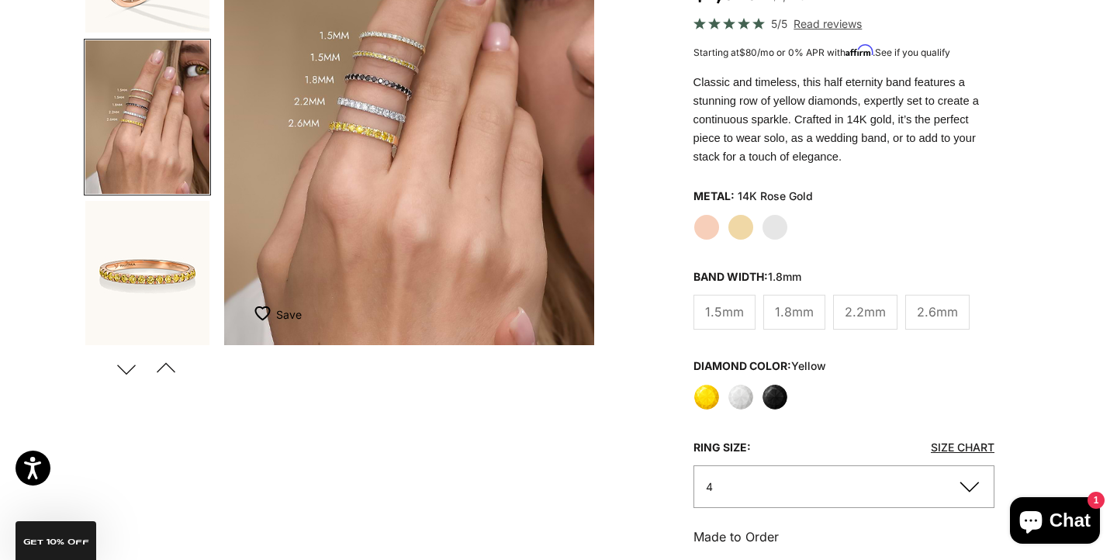
click at [871, 305] on span "2.2mm" at bounding box center [865, 312] width 41 height 20
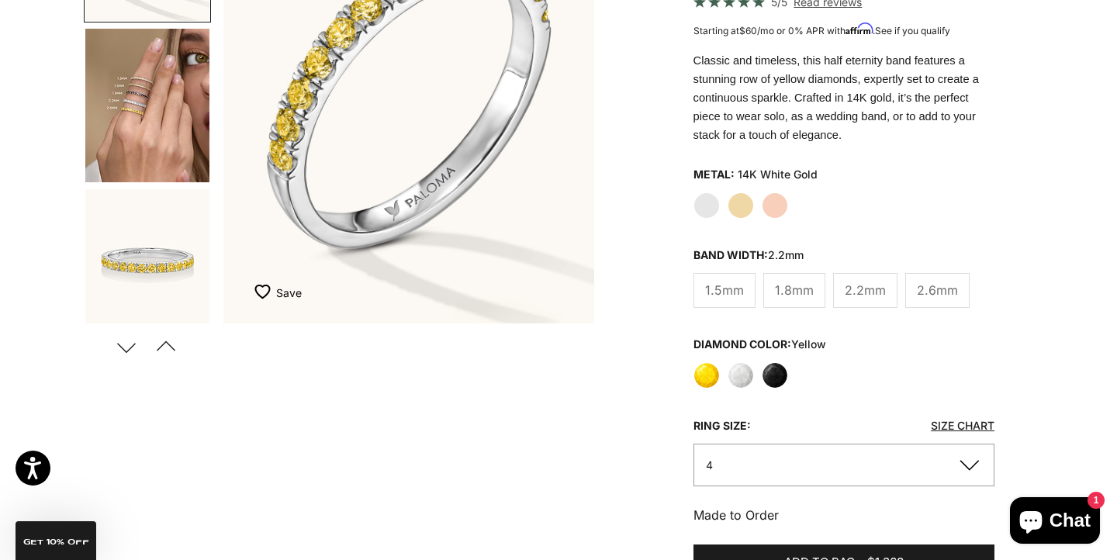
scroll to position [292, 0]
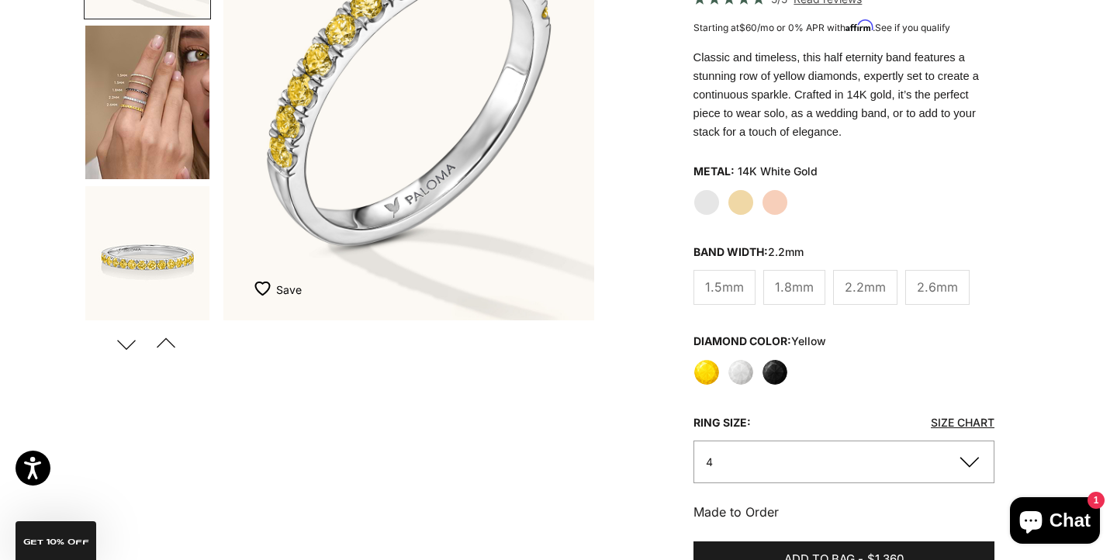
click at [708, 374] on label "Yellow" at bounding box center [707, 372] width 26 height 26
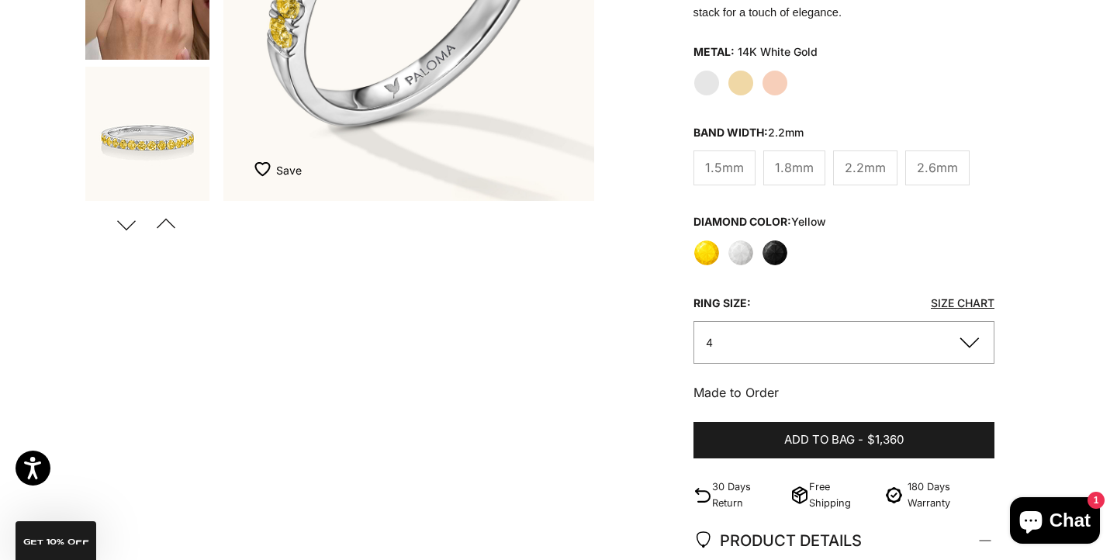
scroll to position [409, 0]
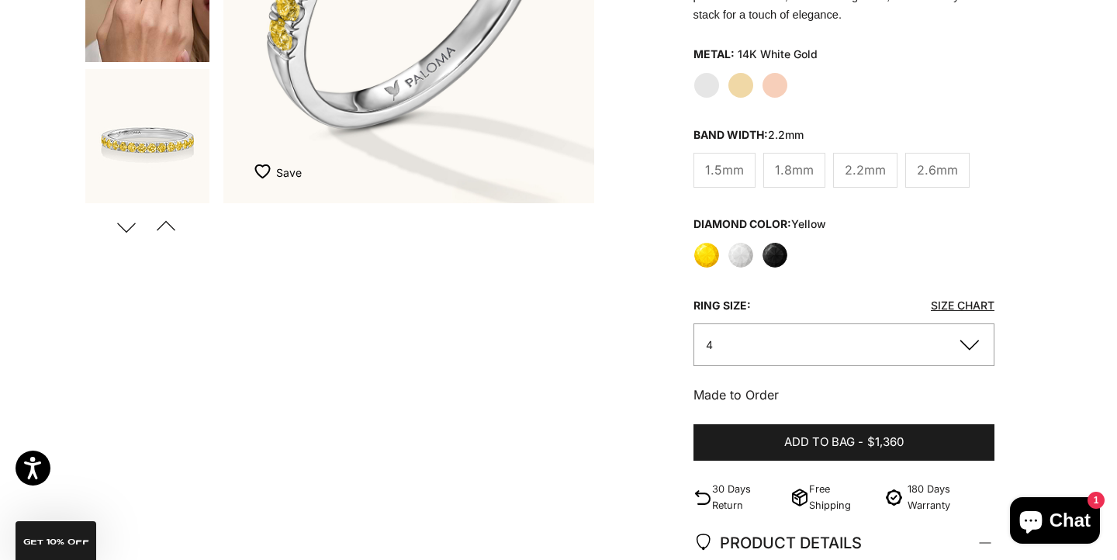
click at [962, 330] on button "4" at bounding box center [844, 345] width 301 height 43
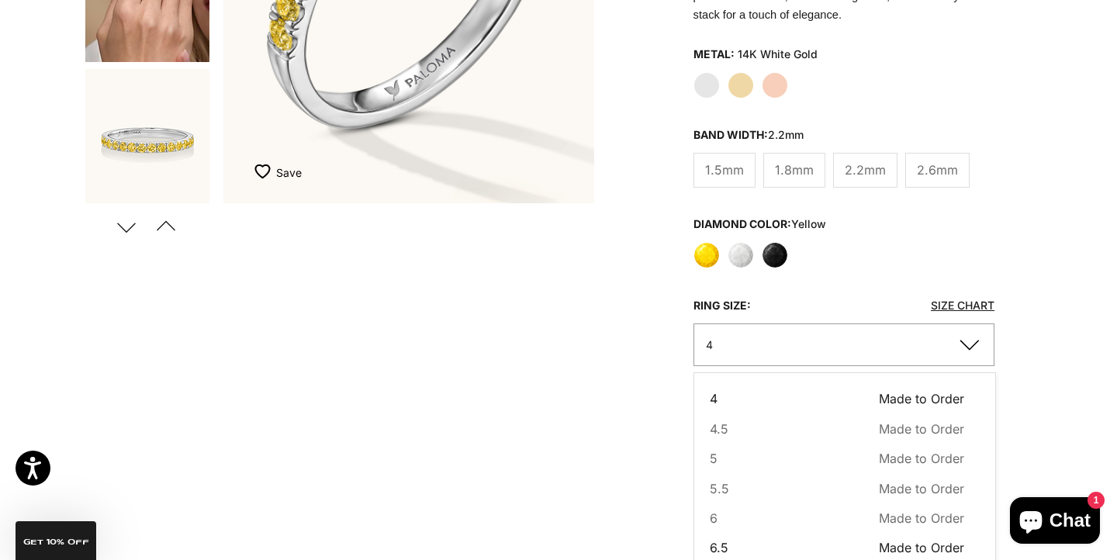
scroll to position [158, 0]
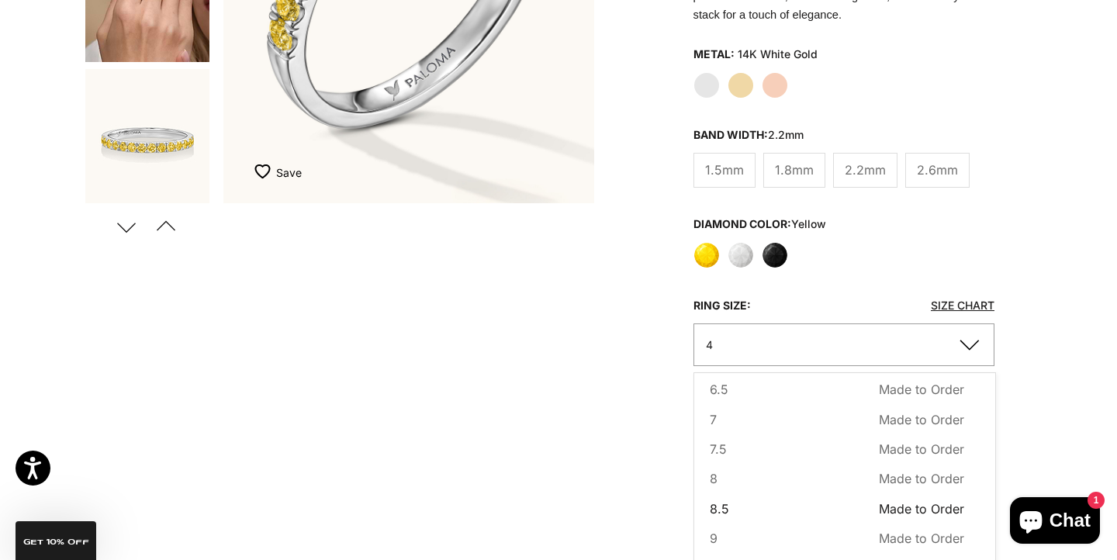
click at [728, 511] on button "8.5 Made to Order Sold out" at bounding box center [837, 509] width 254 height 20
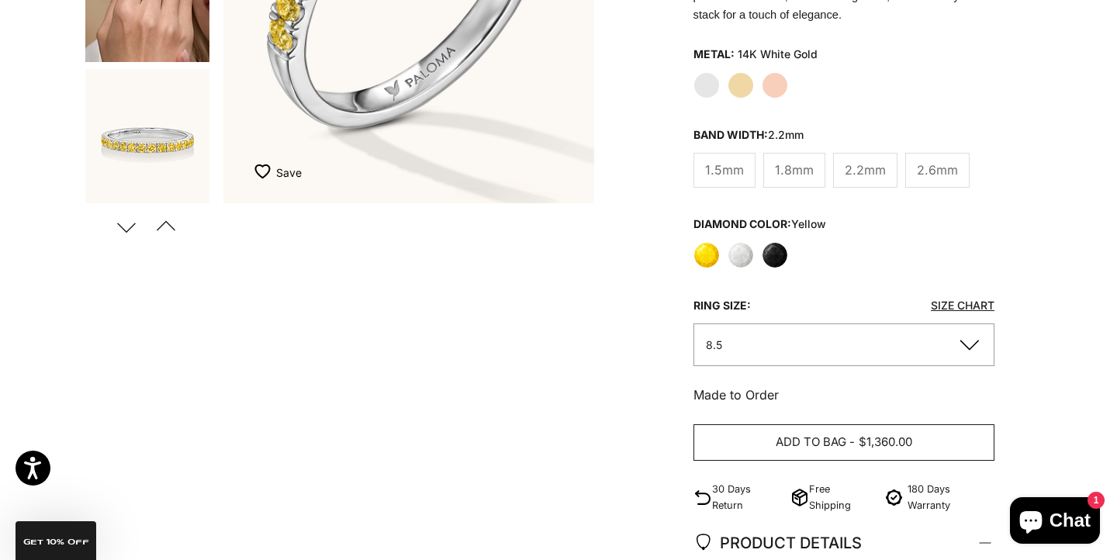
click at [851, 433] on button "Add to bag - $1,360.00" at bounding box center [844, 442] width 301 height 37
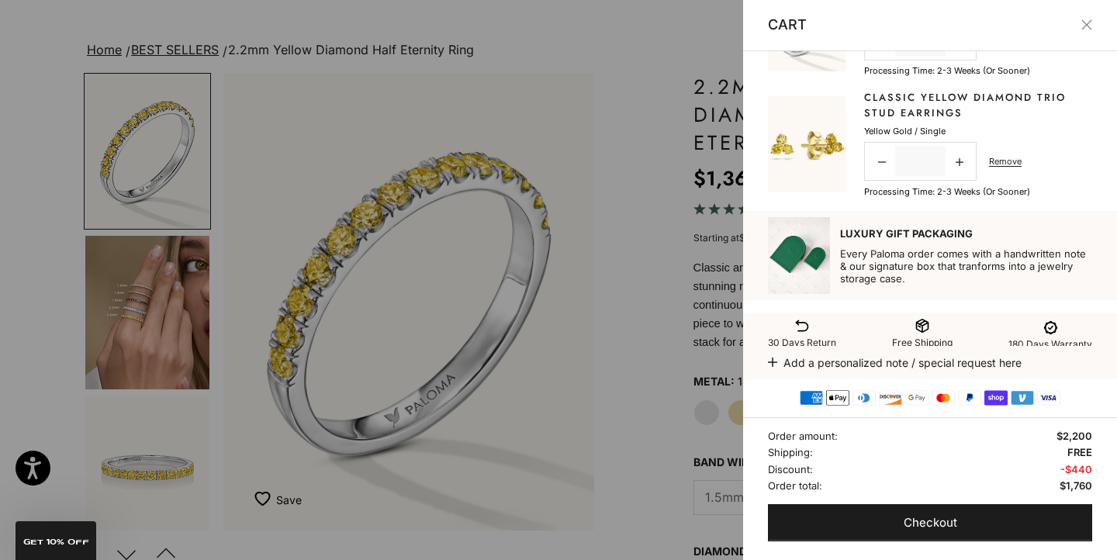
scroll to position [95, 0]
click at [1006, 164] on link "Remove" at bounding box center [1005, 160] width 33 height 14
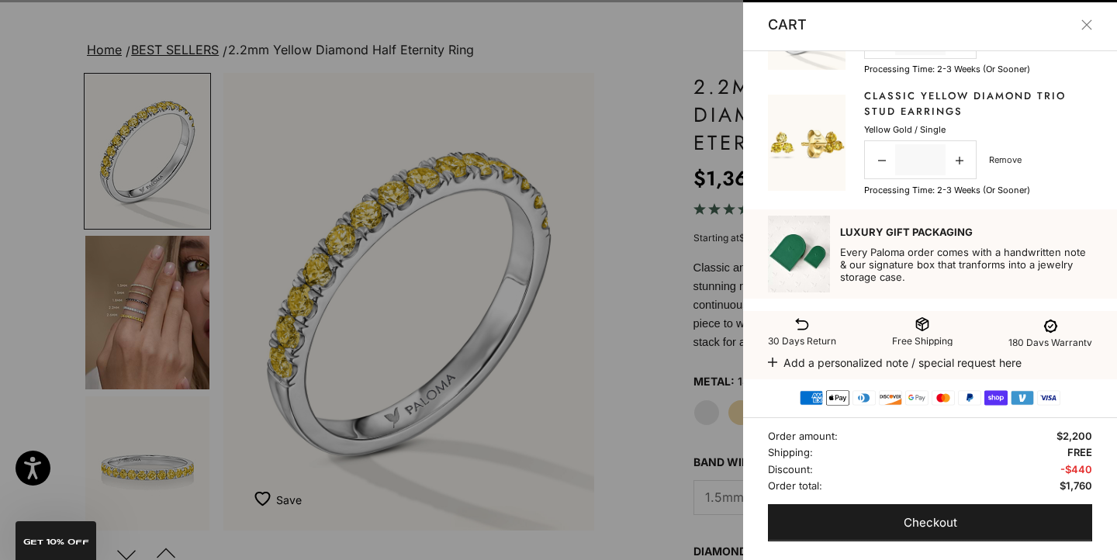
scroll to position [0, 0]
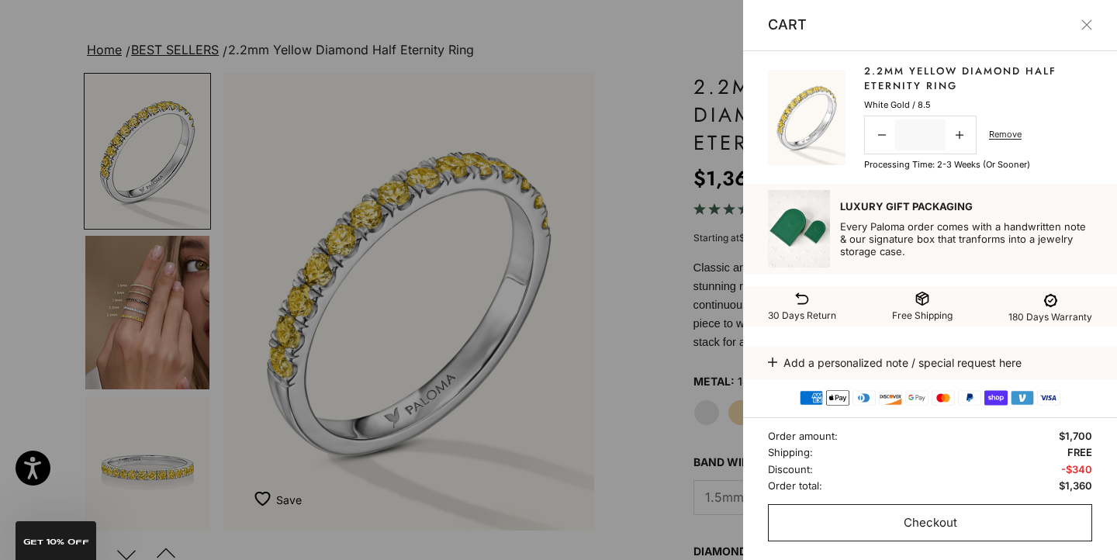
click at [893, 510] on button "Checkout" at bounding box center [930, 522] width 324 height 37
